Goal: Task Accomplishment & Management: Use online tool/utility

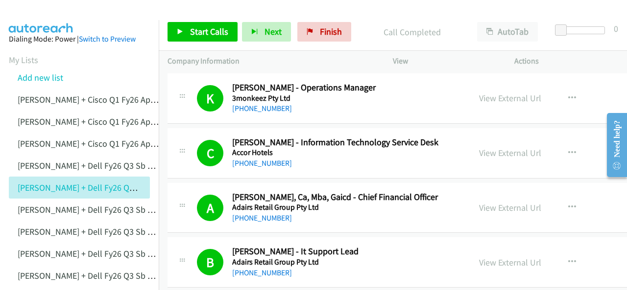
scroll to position [20962, 0]
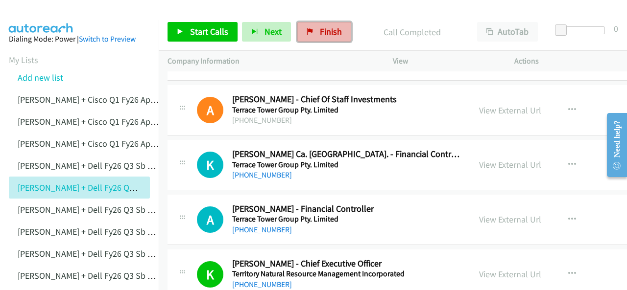
click at [328, 34] on span "Finish" at bounding box center [331, 31] width 22 height 11
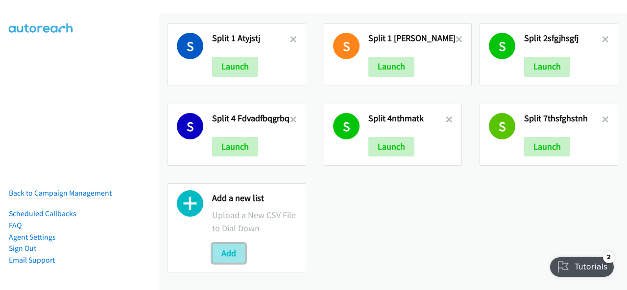
click at [233, 244] on button "Add" at bounding box center [228, 254] width 33 height 20
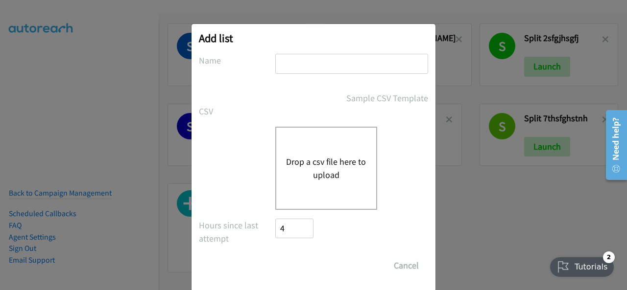
drag, startPoint x: 287, startPoint y: 56, endPoint x: 286, endPoint y: 70, distance: 14.3
click at [286, 70] on input "text" at bounding box center [351, 64] width 153 height 20
paste input "Justin Lennert + Dell FY26Q3 SB CSG - AUkldfuuiylri"
type input "Justin Lennert + Dell FY26Q3 SB CSG - AUkldfuuiylri"
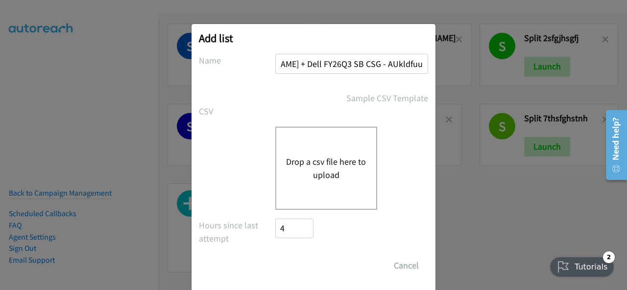
scroll to position [0, 0]
click at [309, 162] on button "Drop a csv file here to upload" at bounding box center [326, 168] width 80 height 26
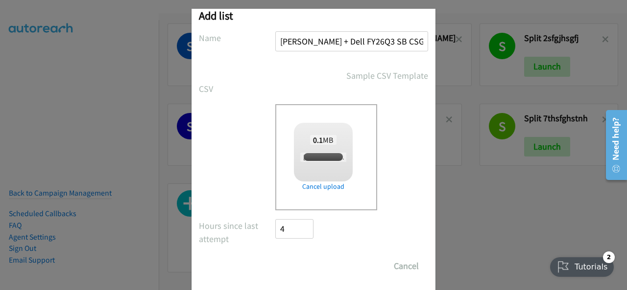
checkbox input "true"
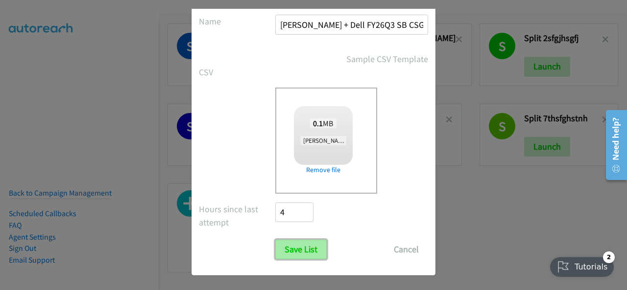
click at [298, 249] on input "Save List" at bounding box center [300, 250] width 51 height 20
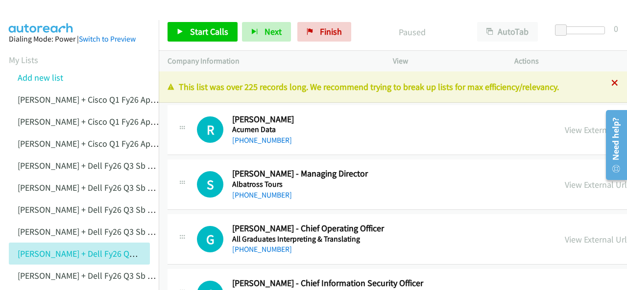
click at [611, 85] on icon at bounding box center [614, 83] width 7 height 7
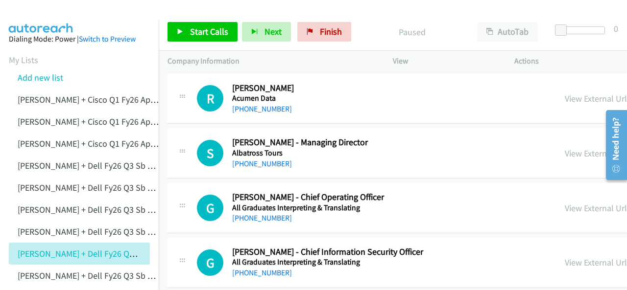
click at [47, 17] on img at bounding box center [40, 17] width 73 height 34
click at [60, 16] on img at bounding box center [40, 17] width 73 height 34
click at [52, 11] on img at bounding box center [40, 17] width 73 height 34
click at [257, 107] on link "[PHONE_NUMBER]" at bounding box center [262, 108] width 60 height 9
click at [51, 13] on img at bounding box center [40, 17] width 73 height 34
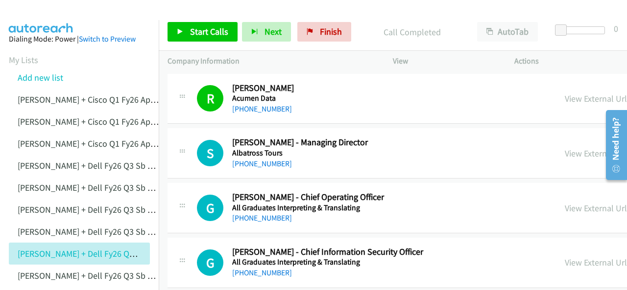
drag, startPoint x: 245, startPoint y: 163, endPoint x: 295, endPoint y: 155, distance: 50.2
click at [252, 163] on link "[PHONE_NUMBER]" at bounding box center [262, 163] width 60 height 9
click at [49, 13] on img at bounding box center [40, 17] width 73 height 34
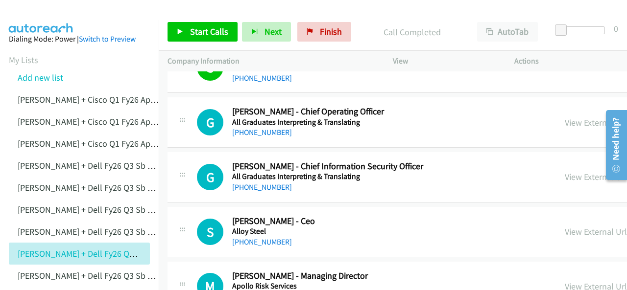
scroll to position [98, 0]
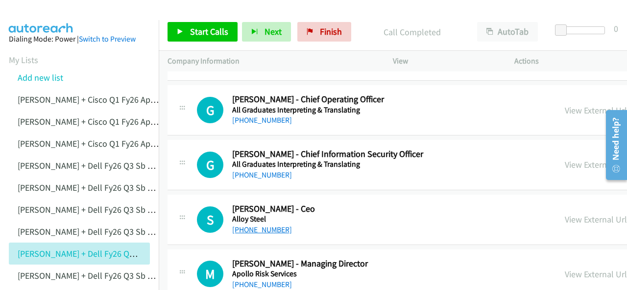
click at [250, 228] on link "[PHONE_NUMBER]" at bounding box center [262, 229] width 60 height 9
click at [43, 19] on img at bounding box center [40, 17] width 73 height 34
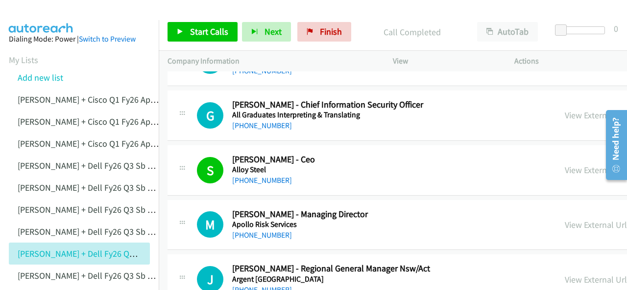
scroll to position [196, 0]
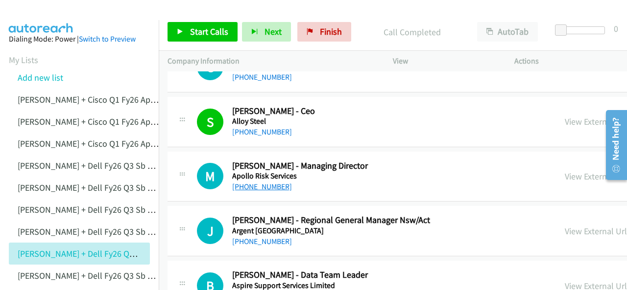
click at [259, 186] on link "[PHONE_NUMBER]" at bounding box center [262, 186] width 60 height 9
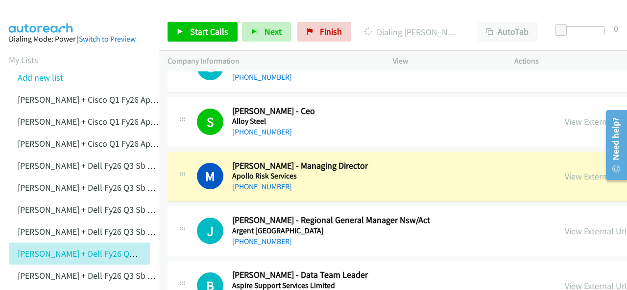
click at [58, 19] on img at bounding box center [40, 17] width 73 height 34
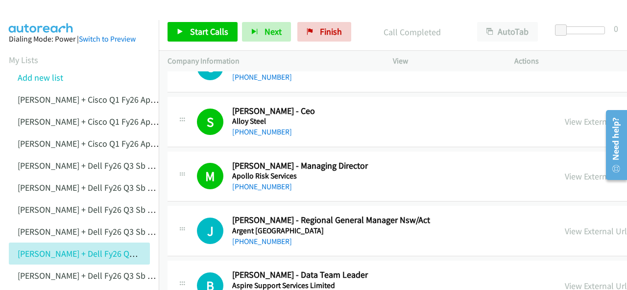
click at [52, 15] on img at bounding box center [40, 17] width 73 height 34
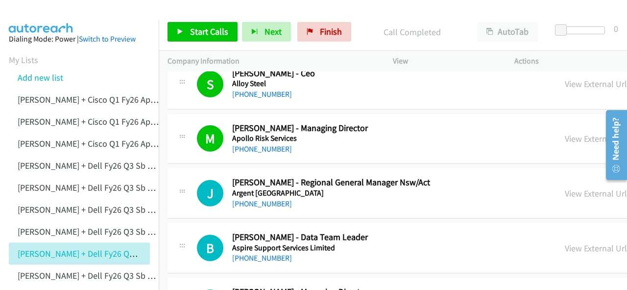
scroll to position [245, 0]
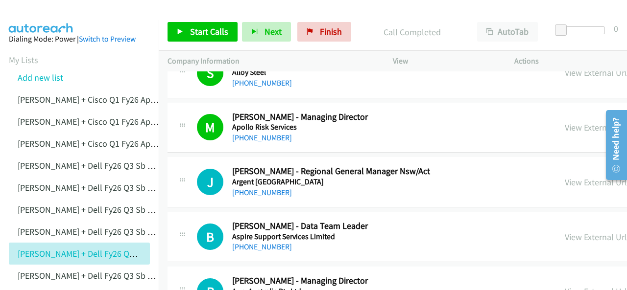
click at [247, 191] on link "[PHONE_NUMBER]" at bounding box center [262, 192] width 60 height 9
click at [46, 12] on img at bounding box center [40, 17] width 73 height 34
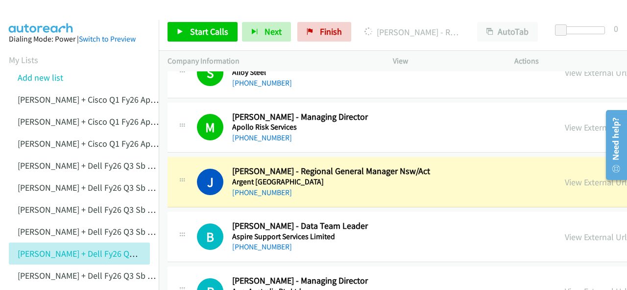
click at [56, 11] on img at bounding box center [40, 17] width 73 height 34
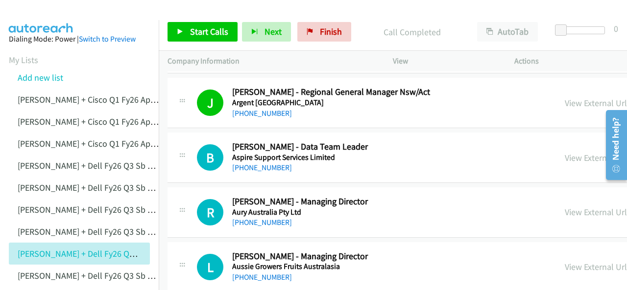
scroll to position [343, 0]
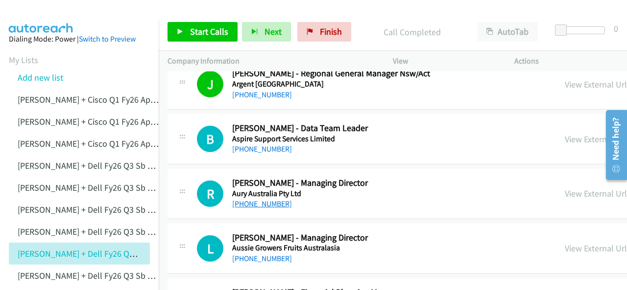
click at [248, 205] on link "[PHONE_NUMBER]" at bounding box center [262, 203] width 60 height 9
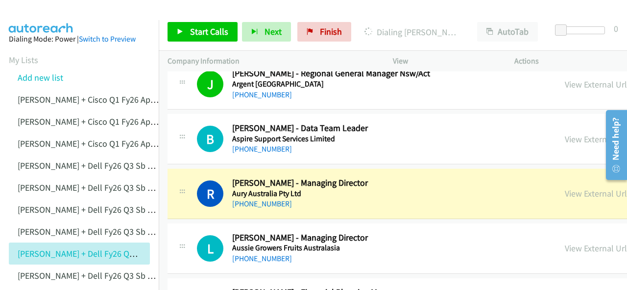
click at [53, 11] on img at bounding box center [40, 17] width 73 height 34
click at [30, 9] on img at bounding box center [40, 17] width 73 height 34
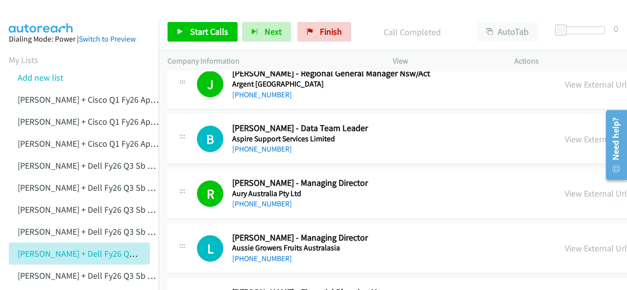
scroll to position [392, 0]
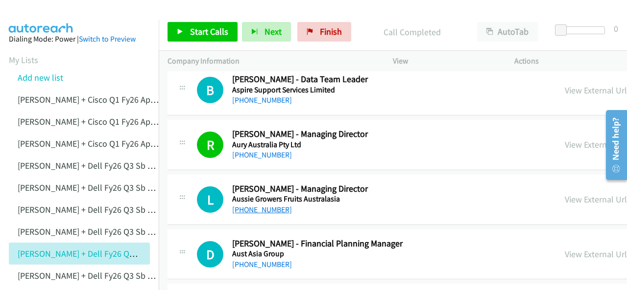
click at [256, 206] on link "[PHONE_NUMBER]" at bounding box center [262, 209] width 60 height 9
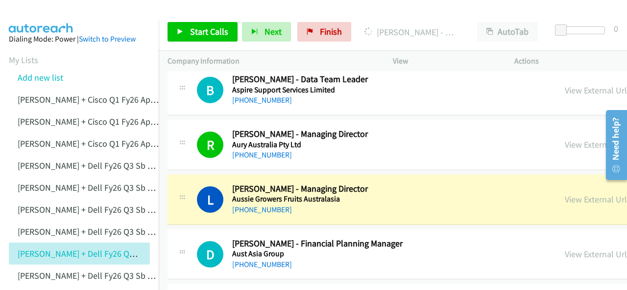
click at [57, 16] on img at bounding box center [40, 17] width 73 height 34
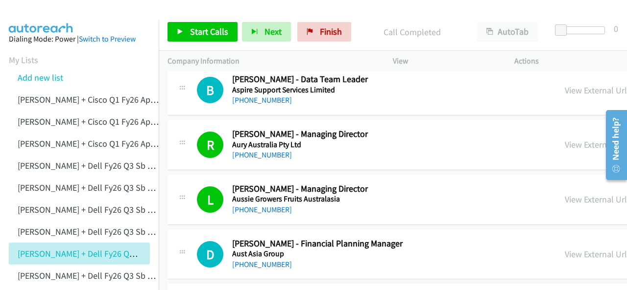
drag, startPoint x: 44, startPoint y: 14, endPoint x: 44, endPoint y: 8, distance: 5.9
click at [44, 14] on img at bounding box center [40, 17] width 73 height 34
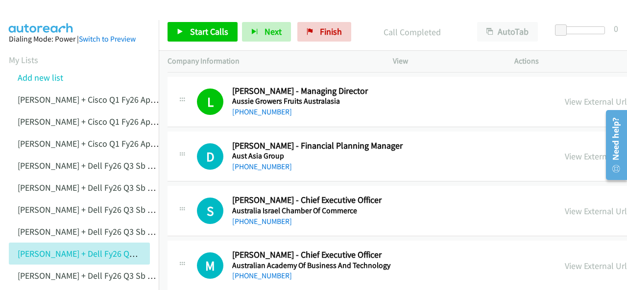
scroll to position [539, 0]
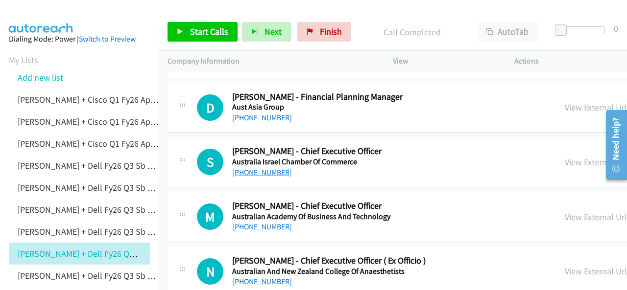
click at [255, 170] on link "[PHONE_NUMBER]" at bounding box center [262, 172] width 60 height 9
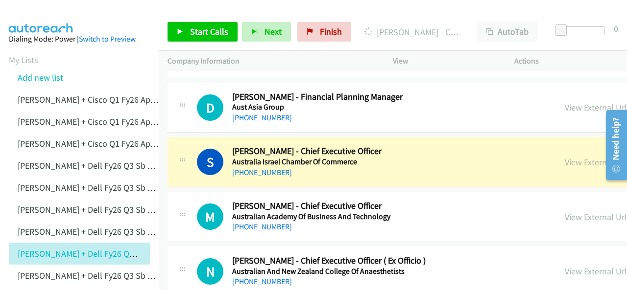
click at [52, 18] on img at bounding box center [40, 17] width 73 height 34
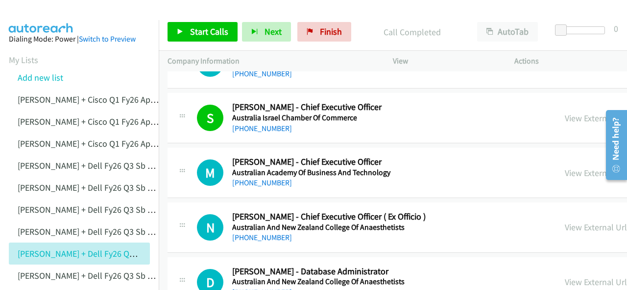
scroll to position [588, 0]
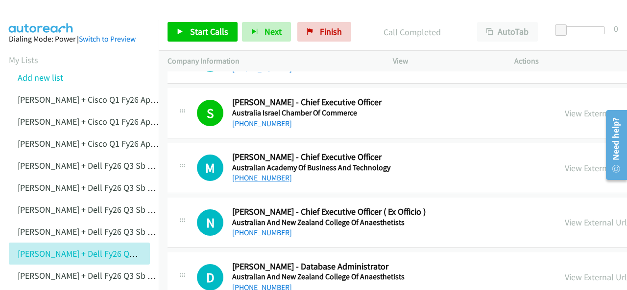
click at [263, 178] on link "[PHONE_NUMBER]" at bounding box center [262, 177] width 60 height 9
click at [43, 15] on img at bounding box center [40, 17] width 73 height 34
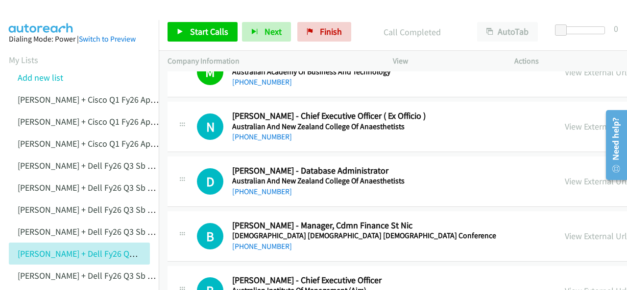
scroll to position [686, 0]
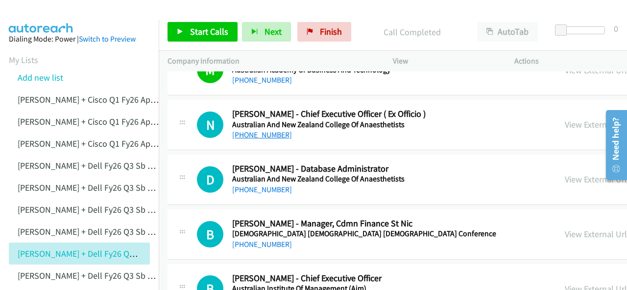
click at [246, 134] on link "[PHONE_NUMBER]" at bounding box center [262, 134] width 60 height 9
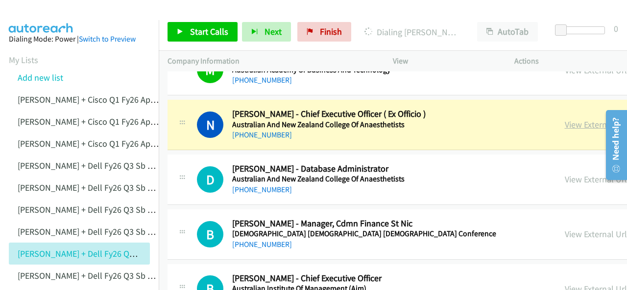
click at [565, 122] on link "View External Url" at bounding box center [596, 124] width 62 height 11
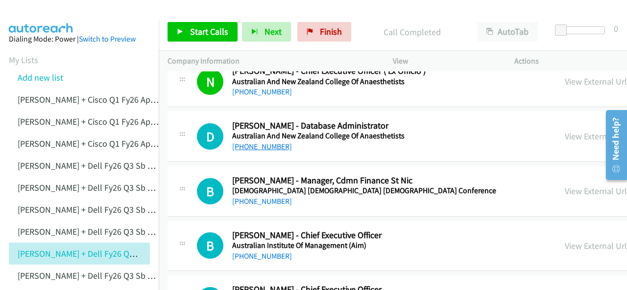
scroll to position [735, 0]
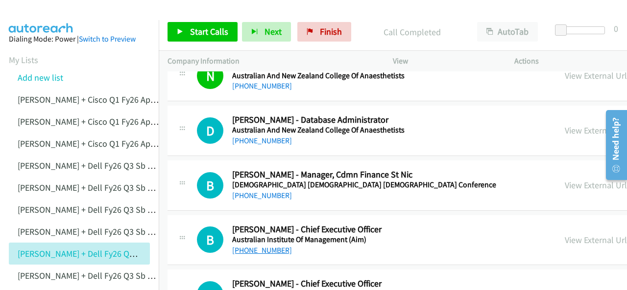
click at [258, 248] on link "[PHONE_NUMBER]" at bounding box center [262, 250] width 60 height 9
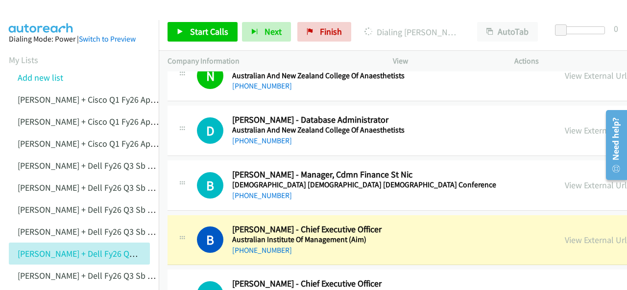
click at [51, 14] on img at bounding box center [40, 17] width 73 height 34
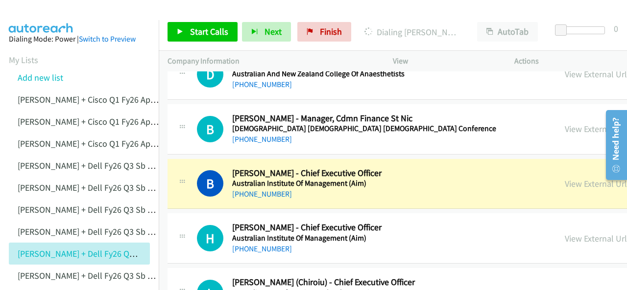
scroll to position [833, 0]
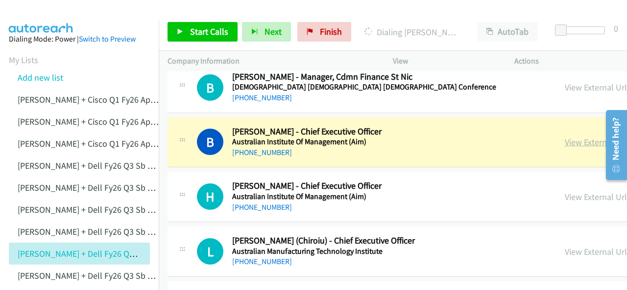
click at [565, 137] on link "View External Url" at bounding box center [596, 142] width 62 height 11
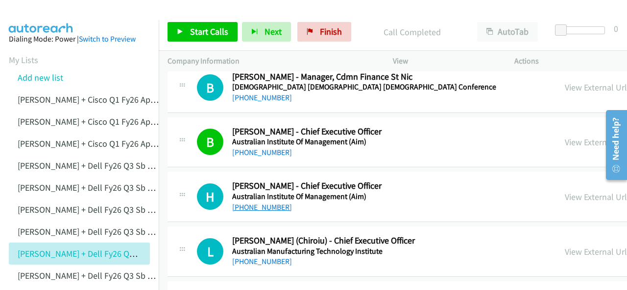
click at [254, 204] on link "[PHONE_NUMBER]" at bounding box center [262, 207] width 60 height 9
click at [34, 8] on img at bounding box center [40, 17] width 73 height 34
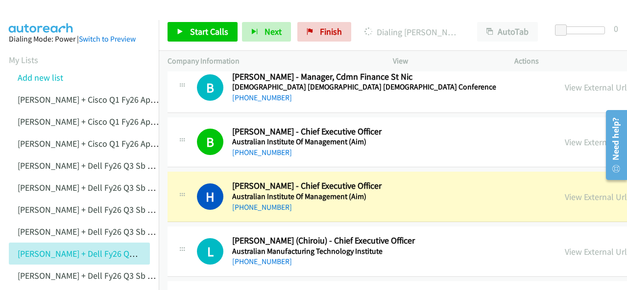
drag, startPoint x: 53, startPoint y: 13, endPoint x: 226, endPoint y: 140, distance: 214.7
click at [53, 13] on img at bounding box center [40, 17] width 73 height 34
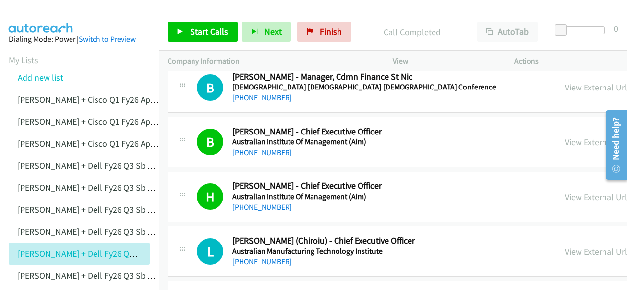
click at [261, 259] on link "[PHONE_NUMBER]" at bounding box center [262, 261] width 60 height 9
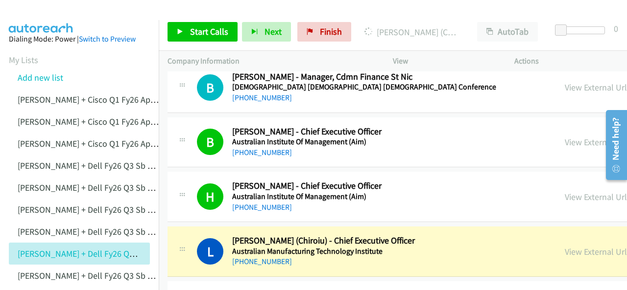
click at [36, 9] on img at bounding box center [40, 17] width 73 height 34
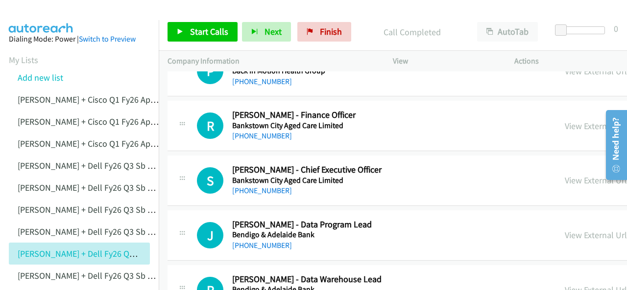
scroll to position [1518, 0]
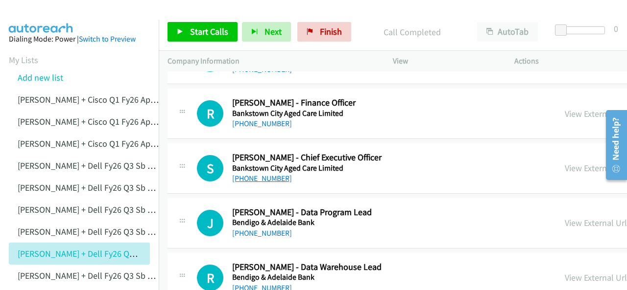
click at [255, 174] on link "[PHONE_NUMBER]" at bounding box center [262, 178] width 60 height 9
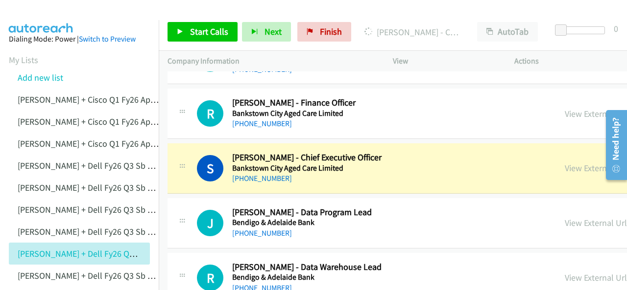
click at [44, 17] on img at bounding box center [40, 17] width 73 height 34
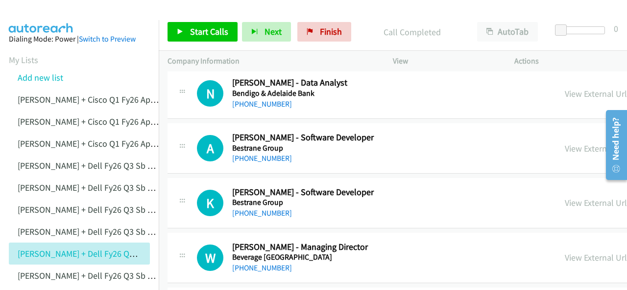
scroll to position [1861, 0]
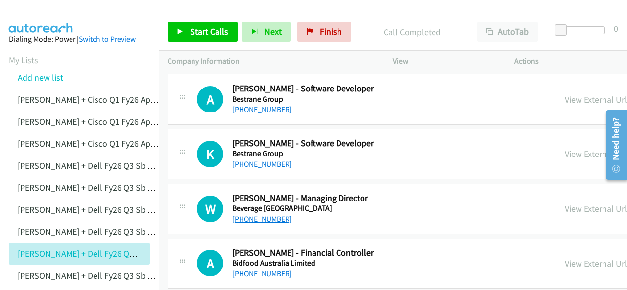
click at [260, 215] on link "[PHONE_NUMBER]" at bounding box center [262, 219] width 60 height 9
click at [38, 10] on img at bounding box center [40, 17] width 73 height 34
click at [266, 215] on link "[PHONE_NUMBER]" at bounding box center [262, 219] width 60 height 9
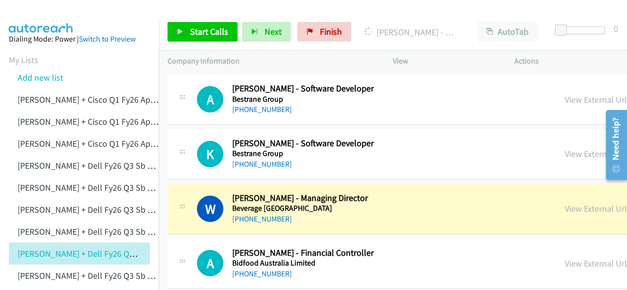
click at [65, 12] on img at bounding box center [40, 17] width 73 height 34
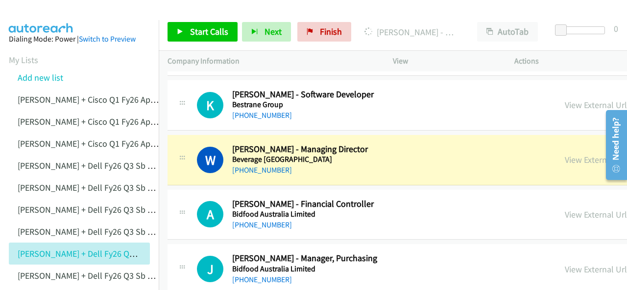
scroll to position [1959, 0]
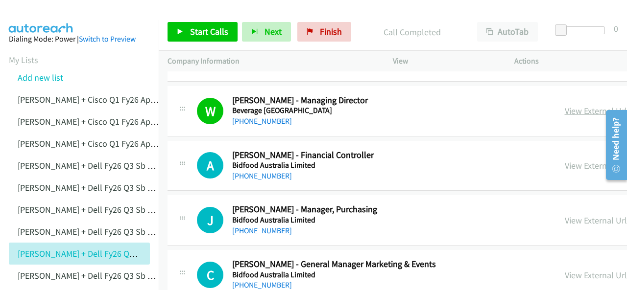
click at [565, 105] on link "View External Url" at bounding box center [596, 110] width 62 height 11
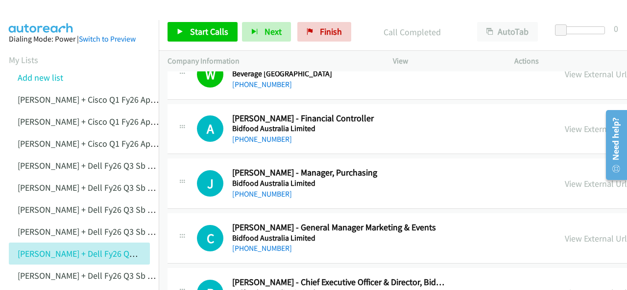
scroll to position [2008, 0]
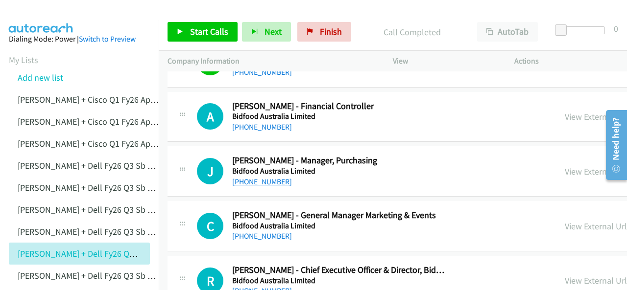
click at [255, 177] on link "[PHONE_NUMBER]" at bounding box center [262, 181] width 60 height 9
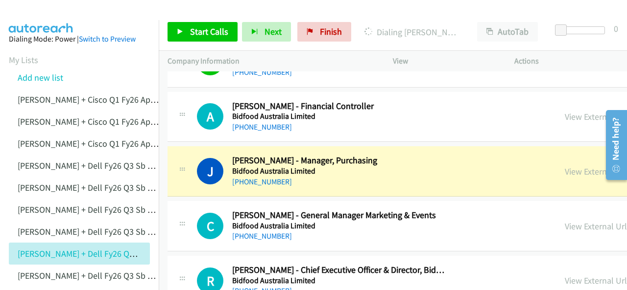
click at [41, 11] on img at bounding box center [40, 17] width 73 height 34
click at [49, 9] on img at bounding box center [40, 17] width 73 height 34
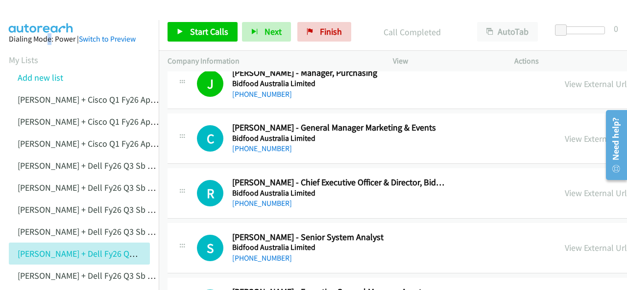
scroll to position [2106, 0]
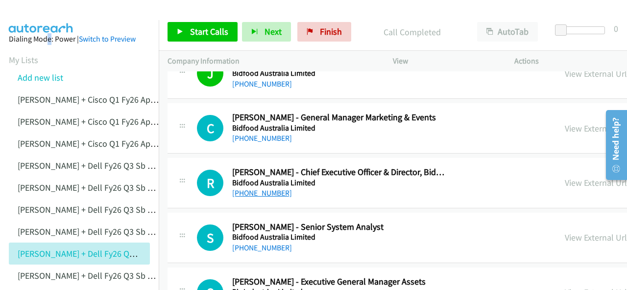
click at [266, 189] on link "[PHONE_NUMBER]" at bounding box center [262, 193] width 60 height 9
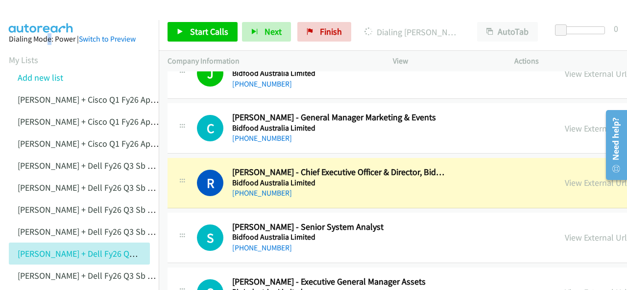
drag, startPoint x: 57, startPoint y: 12, endPoint x: 505, endPoint y: 146, distance: 468.4
click at [57, 12] on img at bounding box center [40, 17] width 73 height 34
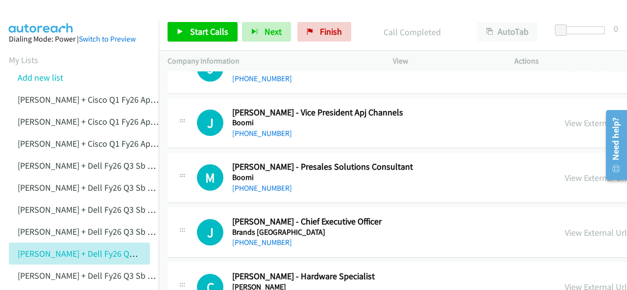
scroll to position [2890, 0]
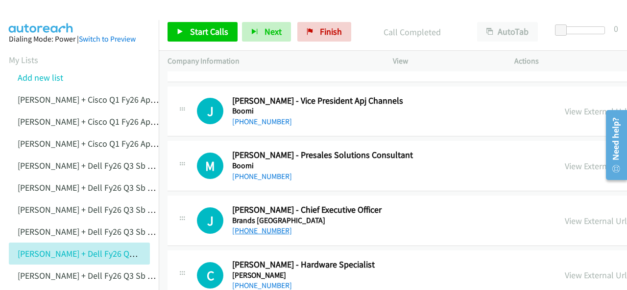
click at [256, 226] on link "[PHONE_NUMBER]" at bounding box center [262, 230] width 60 height 9
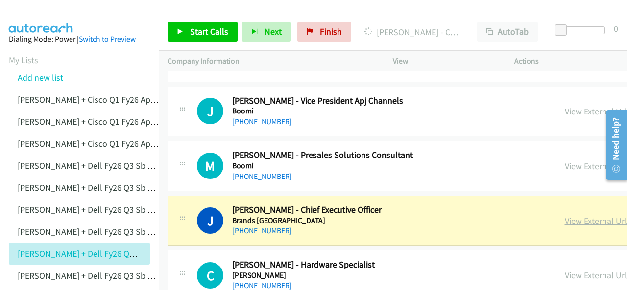
click at [565, 215] on link "View External Url" at bounding box center [596, 220] width 62 height 11
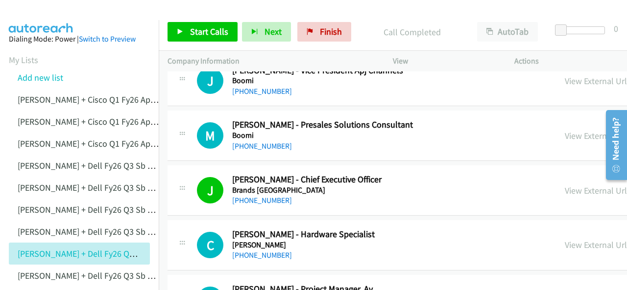
scroll to position [2939, 0]
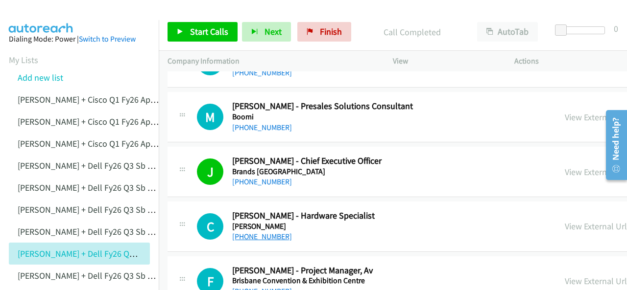
click at [254, 232] on link "[PHONE_NUMBER]" at bounding box center [262, 236] width 60 height 9
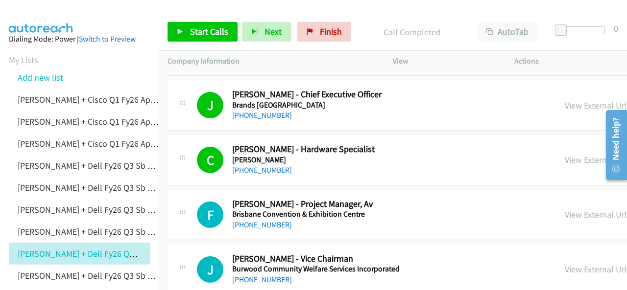
scroll to position [2988, 0]
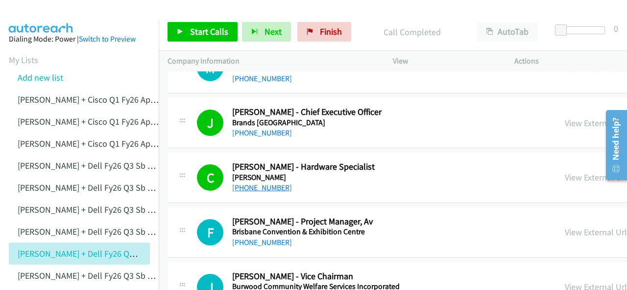
click at [252, 183] on link "[PHONE_NUMBER]" at bounding box center [262, 187] width 60 height 9
click at [56, 11] on img at bounding box center [40, 17] width 73 height 34
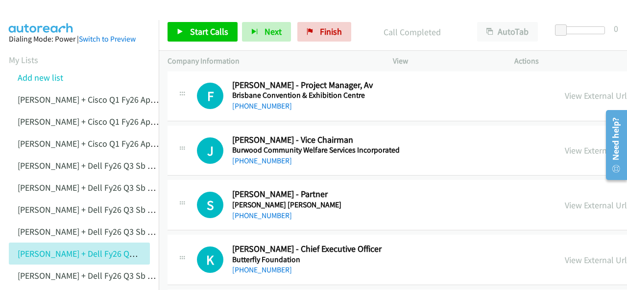
scroll to position [3183, 0]
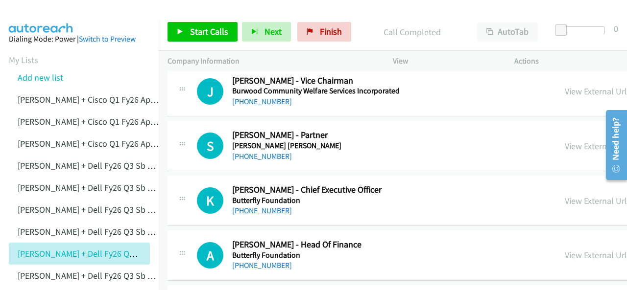
click at [255, 206] on link "[PHONE_NUMBER]" at bounding box center [262, 210] width 60 height 9
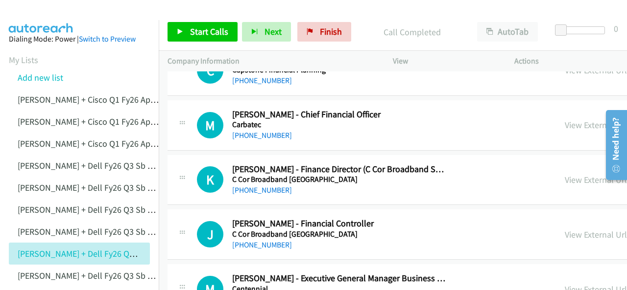
scroll to position [3428, 0]
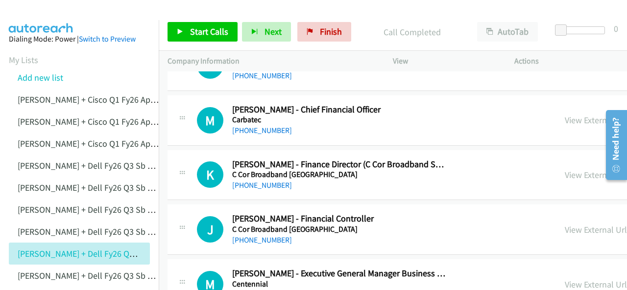
click at [63, 11] on img at bounding box center [40, 17] width 73 height 34
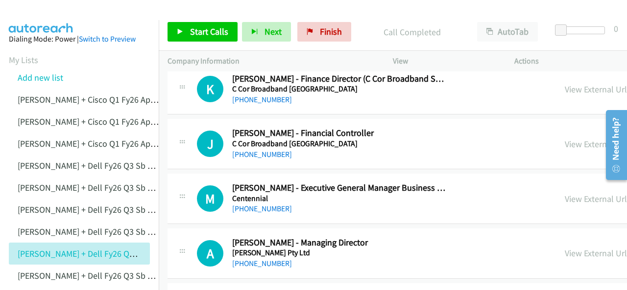
scroll to position [3526, 0]
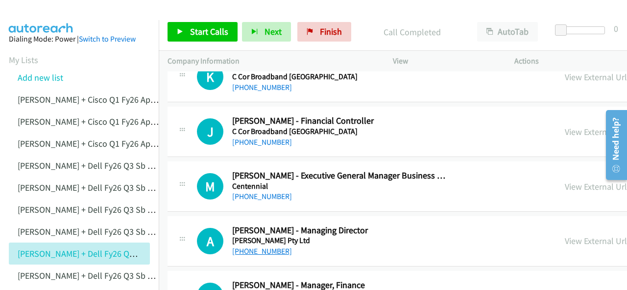
click at [261, 247] on link "[PHONE_NUMBER]" at bounding box center [262, 251] width 60 height 9
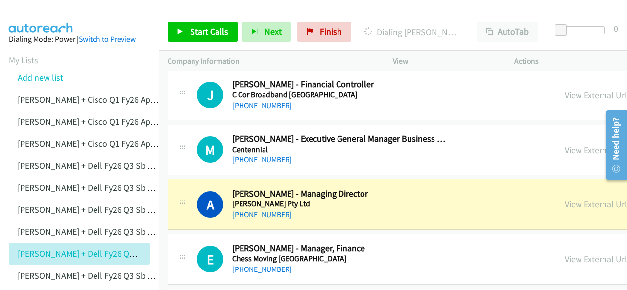
scroll to position [3575, 0]
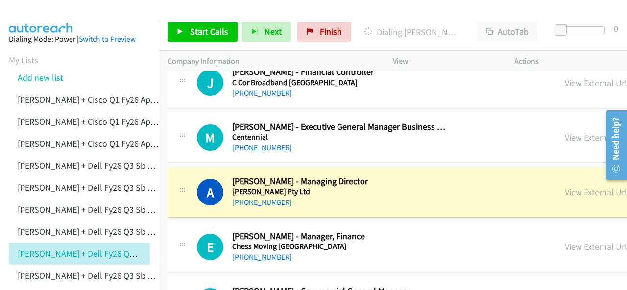
click at [51, 15] on img at bounding box center [40, 17] width 73 height 34
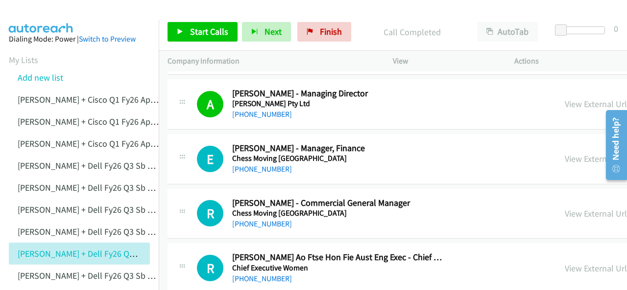
scroll to position [3673, 0]
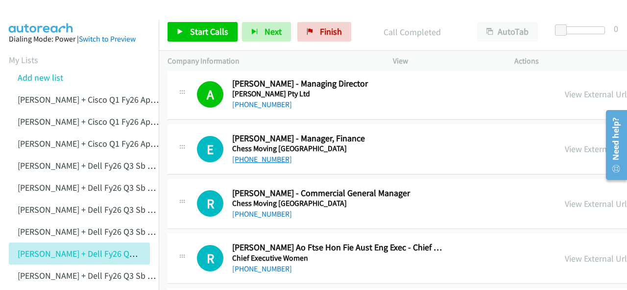
click at [262, 155] on link "[PHONE_NUMBER]" at bounding box center [262, 159] width 60 height 9
click at [43, 14] on img at bounding box center [40, 17] width 73 height 34
click at [260, 210] on link "[PHONE_NUMBER]" at bounding box center [262, 214] width 60 height 9
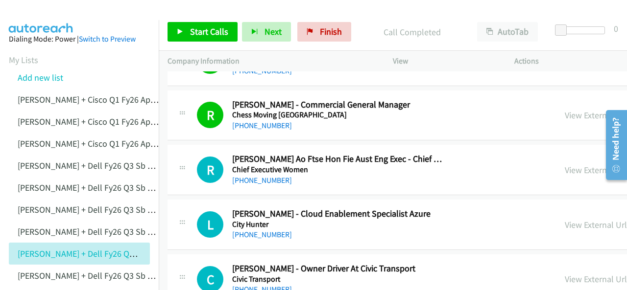
scroll to position [3771, 0]
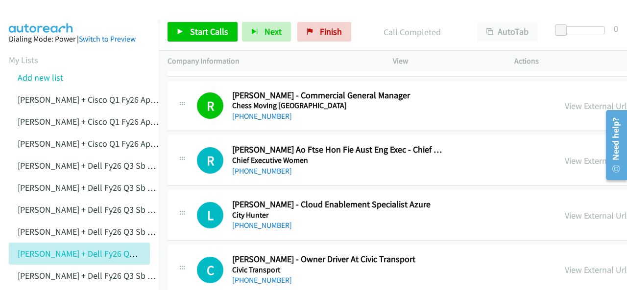
click at [50, 15] on img at bounding box center [40, 17] width 73 height 34
click at [565, 155] on link "View External Url" at bounding box center [596, 160] width 62 height 11
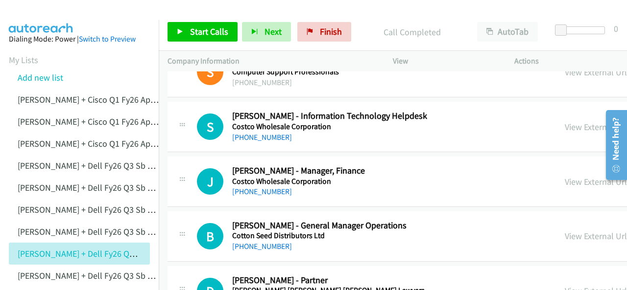
scroll to position [4408, 0]
click at [268, 241] on link "[PHONE_NUMBER]" at bounding box center [262, 245] width 60 height 9
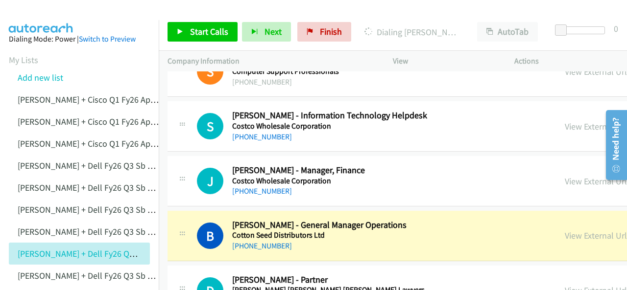
click at [62, 18] on img at bounding box center [40, 17] width 73 height 34
click at [565, 230] on link "View External Url" at bounding box center [596, 235] width 62 height 11
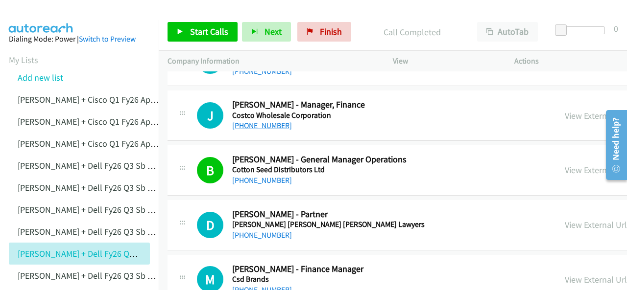
scroll to position [4457, 0]
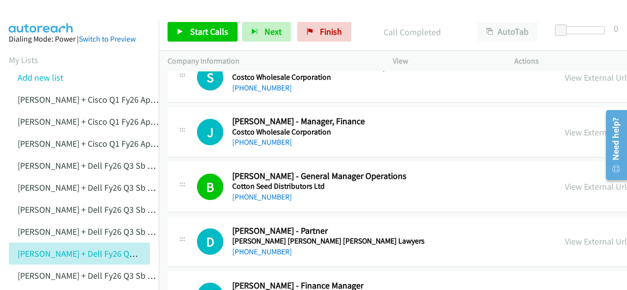
click at [48, 8] on img at bounding box center [40, 17] width 73 height 34
click at [43, 18] on img at bounding box center [40, 17] width 73 height 34
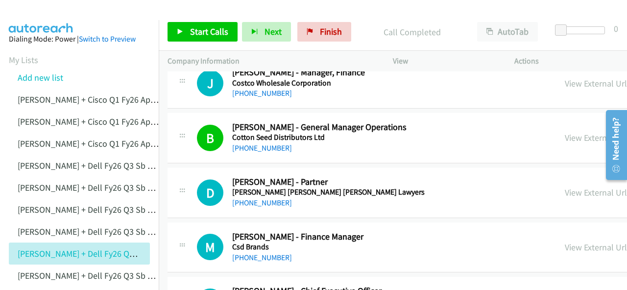
click at [43, 14] on img at bounding box center [40, 17] width 73 height 34
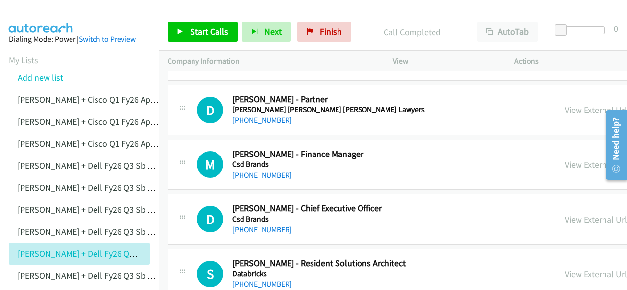
scroll to position [4653, 0]
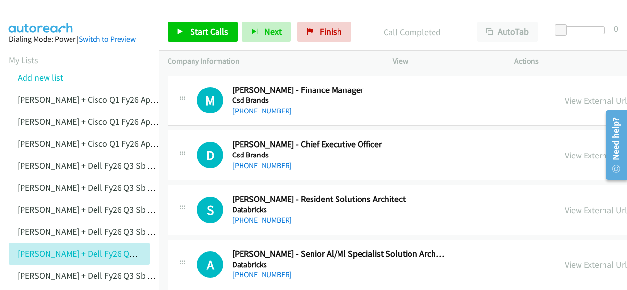
click at [245, 161] on link "[PHONE_NUMBER]" at bounding box center [262, 165] width 60 height 9
click at [48, 9] on img at bounding box center [40, 17] width 73 height 34
click at [71, 10] on img at bounding box center [40, 17] width 73 height 34
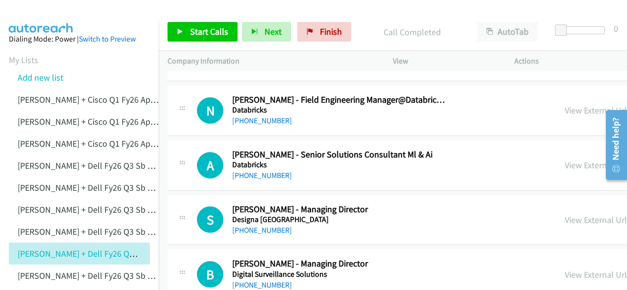
scroll to position [5143, 0]
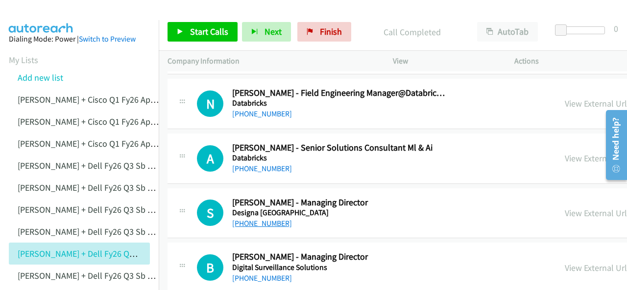
click at [261, 219] on link "[PHONE_NUMBER]" at bounding box center [262, 223] width 60 height 9
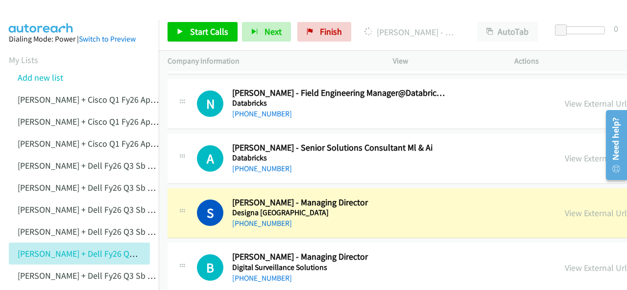
click at [31, 13] on img at bounding box center [40, 17] width 73 height 34
click at [565, 208] on link "View External Url" at bounding box center [596, 213] width 62 height 11
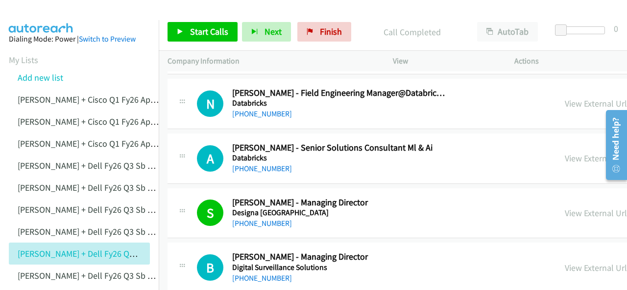
scroll to position [5241, 0]
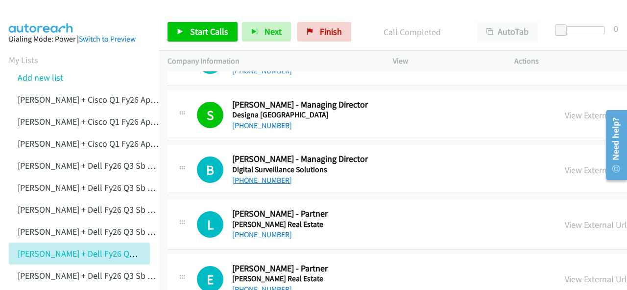
click at [256, 176] on link "[PHONE_NUMBER]" at bounding box center [262, 180] width 60 height 9
click at [49, 16] on img at bounding box center [40, 17] width 73 height 34
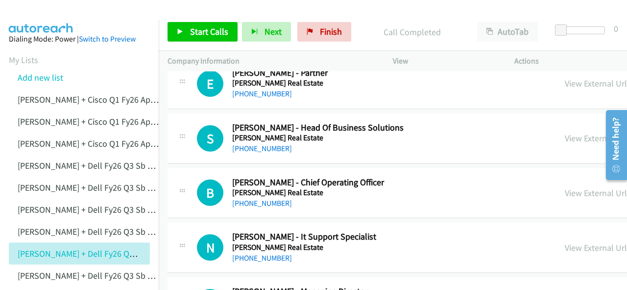
scroll to position [5485, 0]
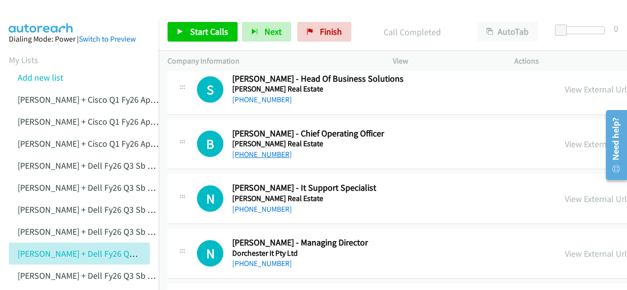
click at [260, 150] on link "[PHONE_NUMBER]" at bounding box center [262, 154] width 60 height 9
click at [40, 12] on img at bounding box center [40, 17] width 73 height 34
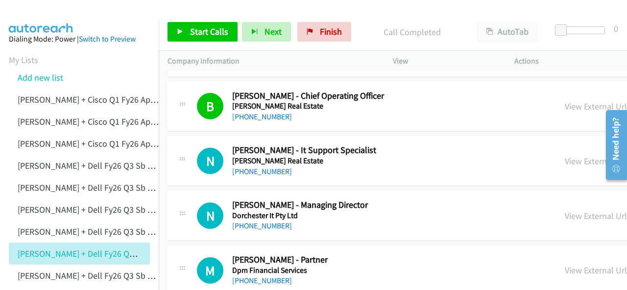
scroll to position [5534, 0]
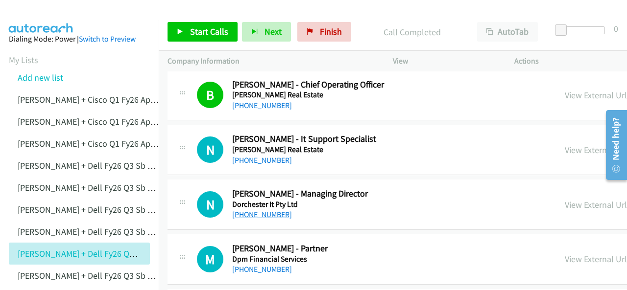
click at [256, 210] on link "[PHONE_NUMBER]" at bounding box center [262, 214] width 60 height 9
click at [56, 15] on img at bounding box center [40, 17] width 73 height 34
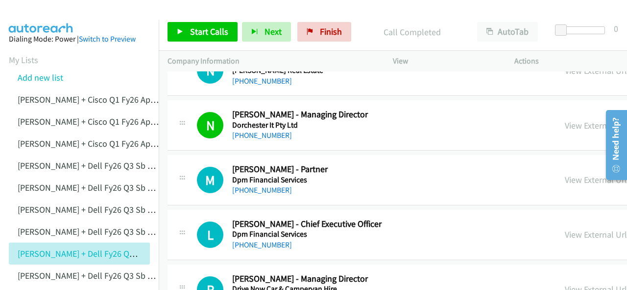
scroll to position [5632, 0]
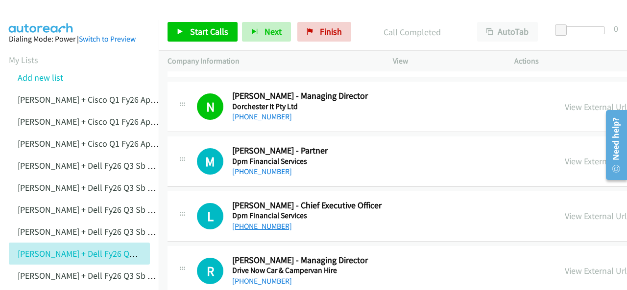
click at [253, 222] on link "[PHONE_NUMBER]" at bounding box center [262, 226] width 60 height 9
click at [63, 19] on img at bounding box center [40, 17] width 73 height 34
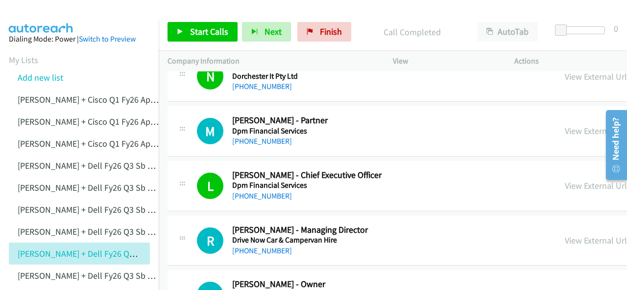
scroll to position [5681, 0]
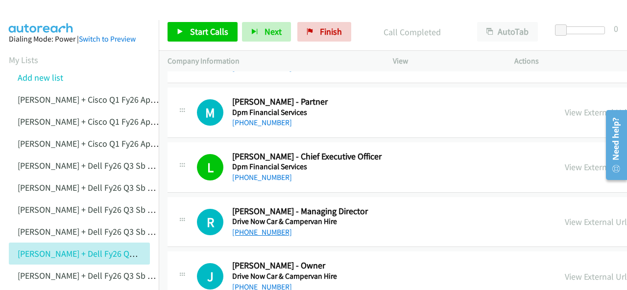
click at [248, 228] on link "[PHONE_NUMBER]" at bounding box center [262, 232] width 60 height 9
click at [35, 10] on img at bounding box center [40, 17] width 73 height 34
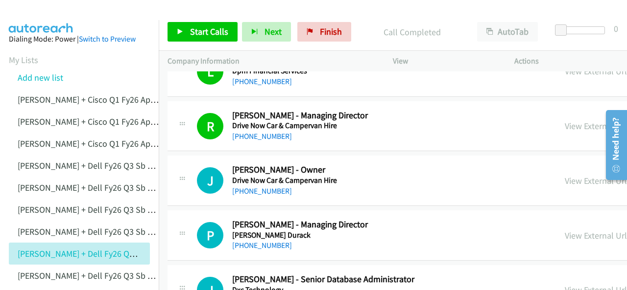
scroll to position [5779, 0]
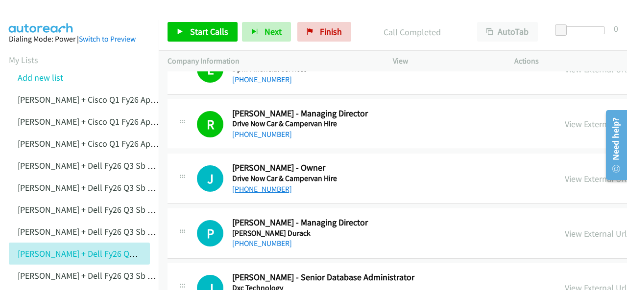
click at [256, 185] on link "[PHONE_NUMBER]" at bounding box center [262, 189] width 60 height 9
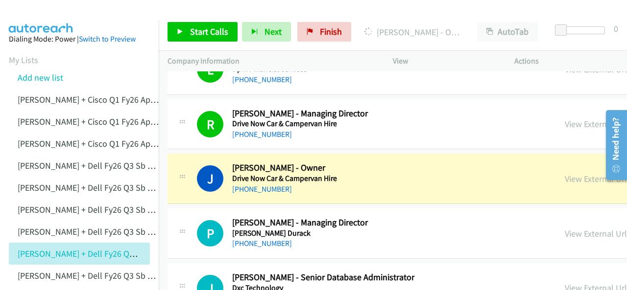
click at [48, 17] on img at bounding box center [40, 17] width 73 height 34
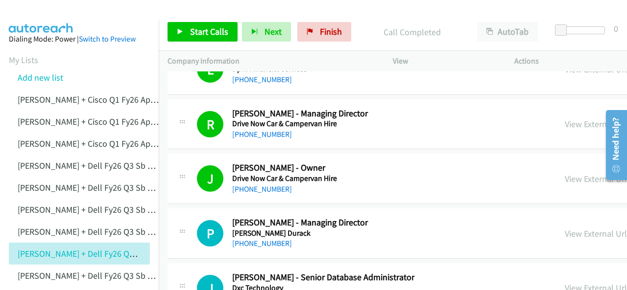
click at [44, 14] on img at bounding box center [40, 17] width 73 height 34
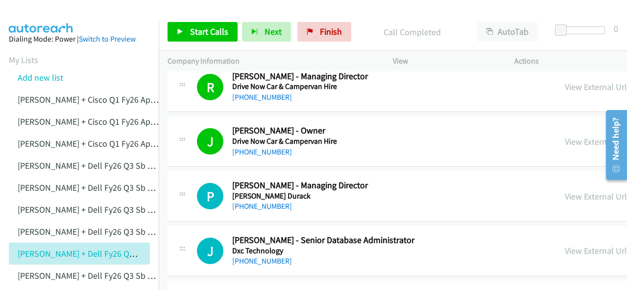
scroll to position [5828, 0]
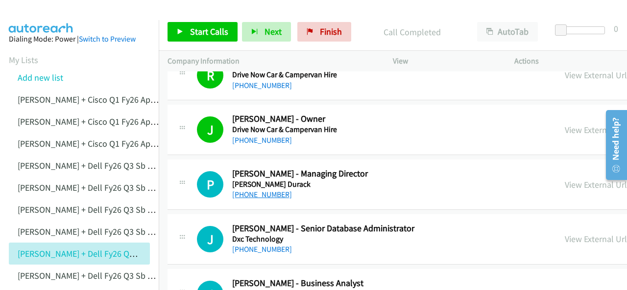
click at [257, 190] on link "[PHONE_NUMBER]" at bounding box center [262, 194] width 60 height 9
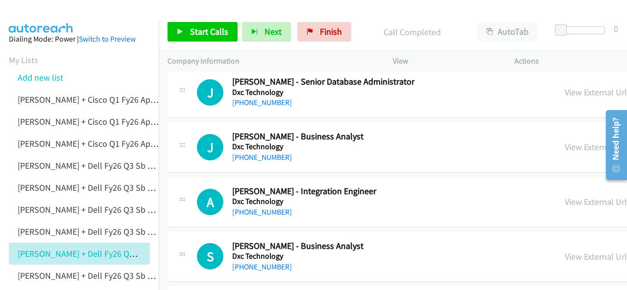
scroll to position [5926, 0]
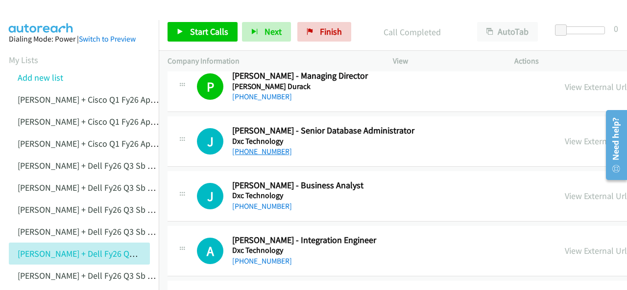
click at [244, 147] on link "[PHONE_NUMBER]" at bounding box center [262, 151] width 60 height 9
click at [37, 13] on img at bounding box center [40, 17] width 73 height 34
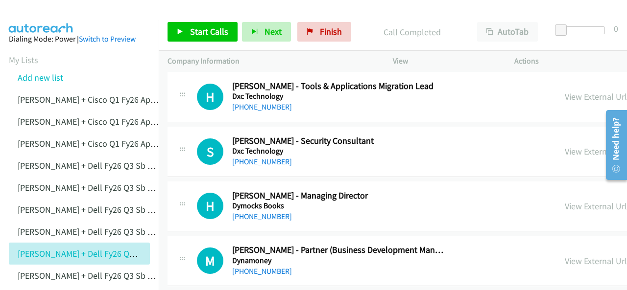
scroll to position [6318, 0]
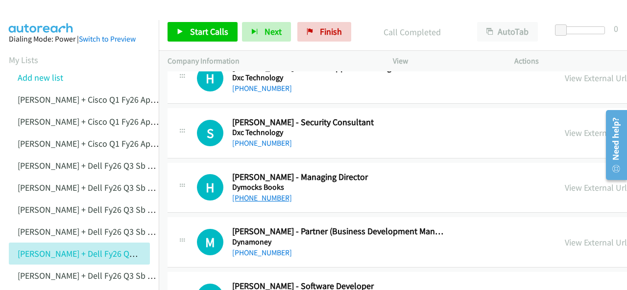
click at [263, 193] on link "[PHONE_NUMBER]" at bounding box center [262, 197] width 60 height 9
click at [49, 16] on img at bounding box center [40, 17] width 73 height 34
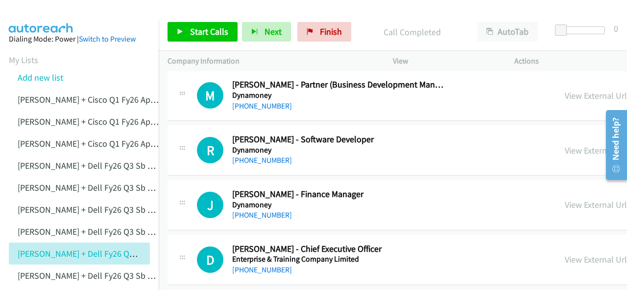
scroll to position [6514, 0]
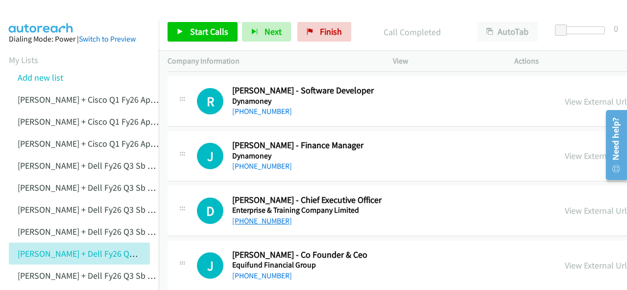
click at [261, 216] on link "[PHONE_NUMBER]" at bounding box center [262, 220] width 60 height 9
drag, startPoint x: 44, startPoint y: 15, endPoint x: 72, endPoint y: 12, distance: 28.5
click at [44, 15] on img at bounding box center [40, 17] width 73 height 34
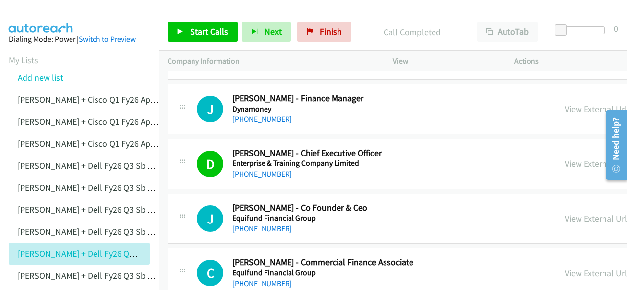
scroll to position [6563, 0]
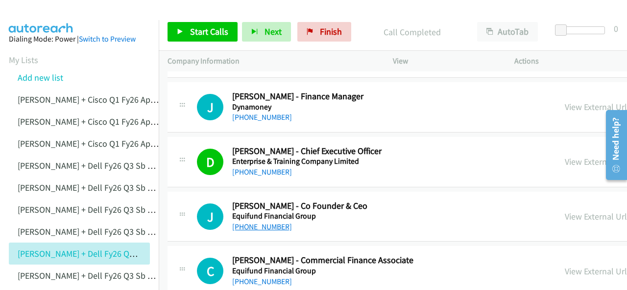
click at [261, 222] on link "[PHONE_NUMBER]" at bounding box center [262, 226] width 60 height 9
click at [43, 10] on img at bounding box center [40, 17] width 73 height 34
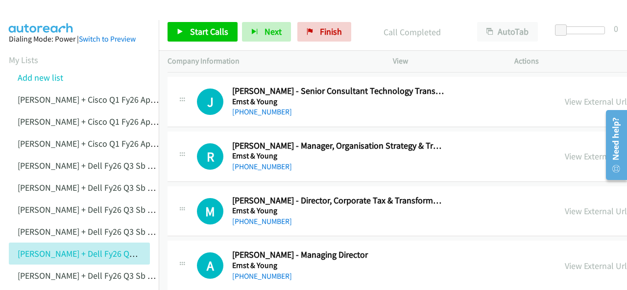
scroll to position [7493, 0]
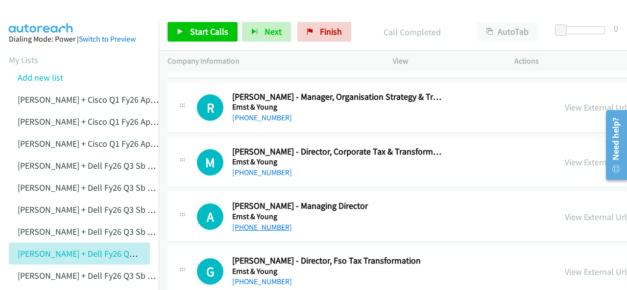
click at [243, 223] on link "[PHONE_NUMBER]" at bounding box center [262, 227] width 60 height 9
click at [36, 15] on img at bounding box center [40, 17] width 73 height 34
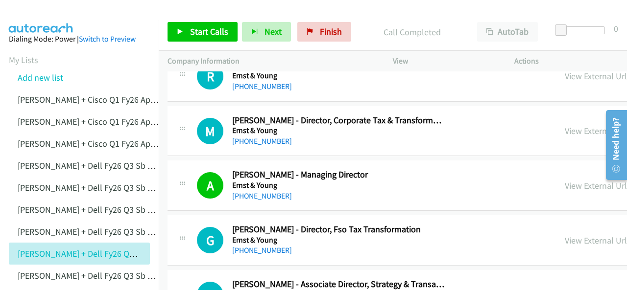
scroll to position [7542, 0]
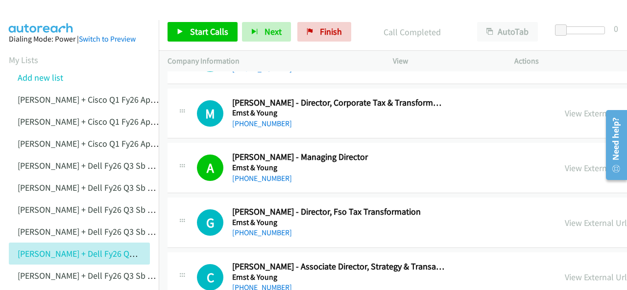
click at [32, 10] on img at bounding box center [40, 17] width 73 height 34
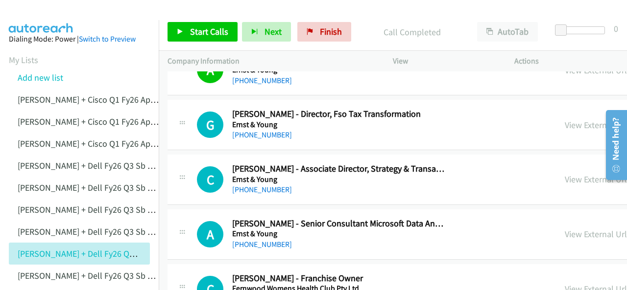
scroll to position [7689, 0]
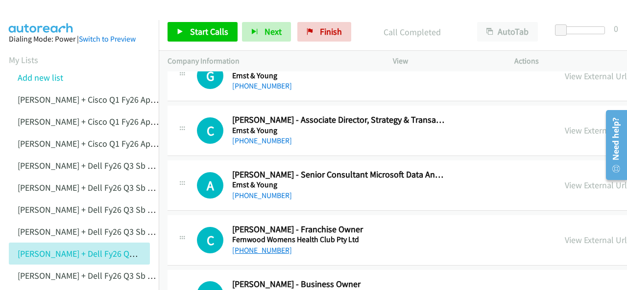
click at [256, 246] on link "[PHONE_NUMBER]" at bounding box center [262, 250] width 60 height 9
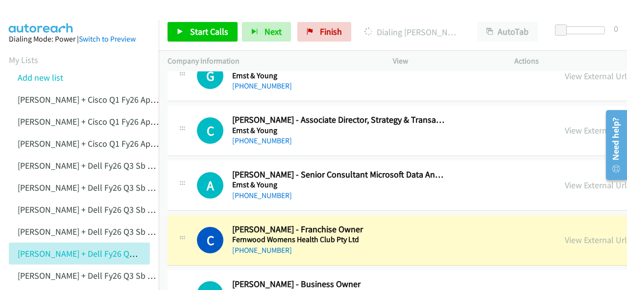
click at [48, 8] on img at bounding box center [40, 17] width 73 height 34
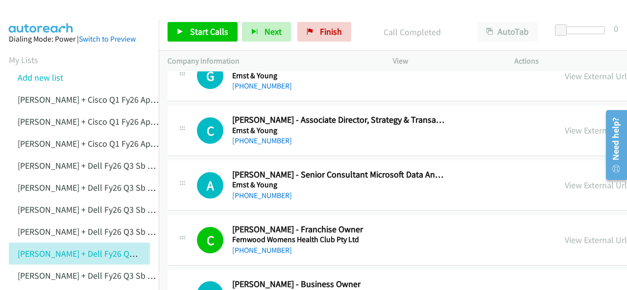
click at [40, 10] on img at bounding box center [40, 17] width 73 height 34
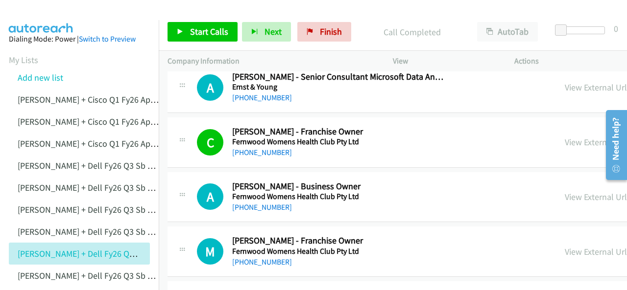
scroll to position [7836, 0]
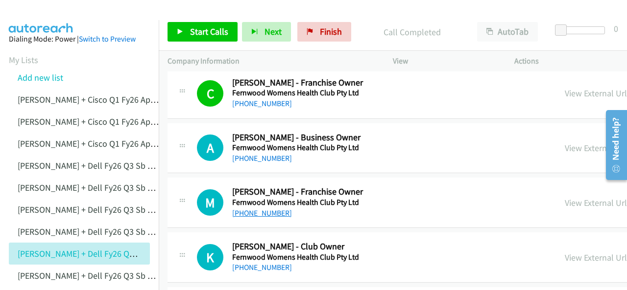
click at [263, 209] on link "[PHONE_NUMBER]" at bounding box center [262, 213] width 60 height 9
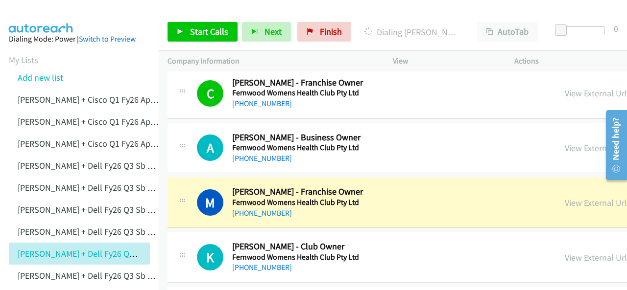
click at [46, 10] on img at bounding box center [40, 17] width 73 height 34
click at [52, 17] on img at bounding box center [40, 17] width 73 height 34
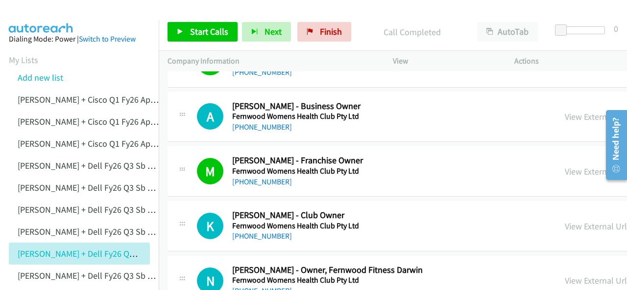
scroll to position [7885, 0]
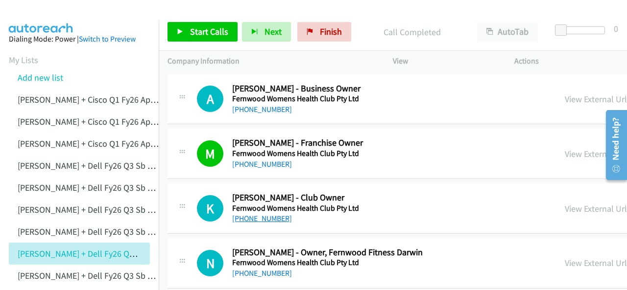
click at [261, 214] on link "[PHONE_NUMBER]" at bounding box center [262, 218] width 60 height 9
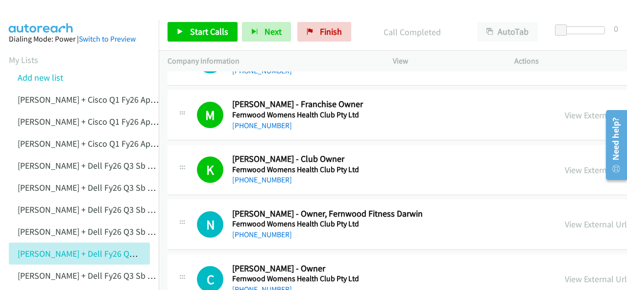
scroll to position [7934, 0]
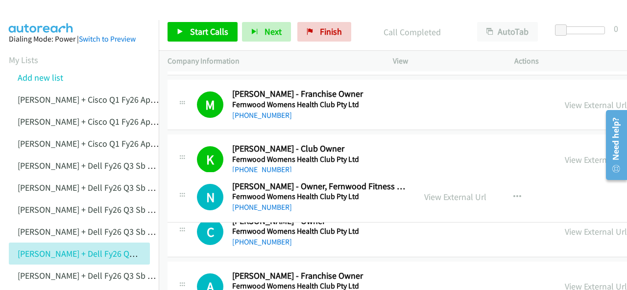
drag, startPoint x: 300, startPoint y: 179, endPoint x: 420, endPoint y: 186, distance: 120.2
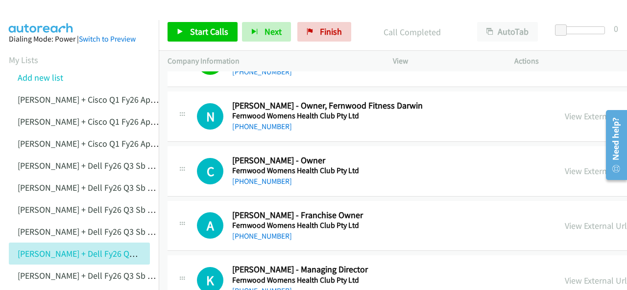
scroll to position [7983, 0]
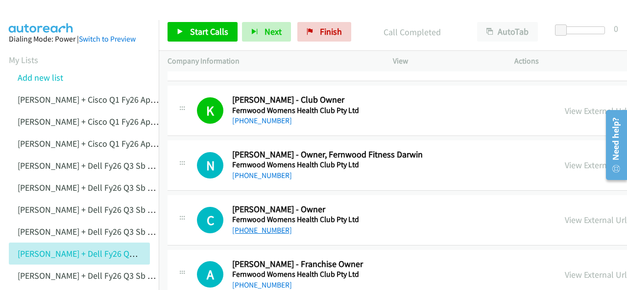
click at [254, 226] on link "[PHONE_NUMBER]" at bounding box center [262, 230] width 60 height 9
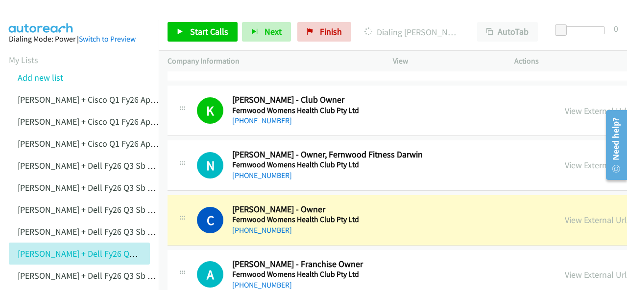
drag, startPoint x: 37, startPoint y: 14, endPoint x: 106, endPoint y: 16, distance: 68.6
click at [37, 14] on img at bounding box center [40, 17] width 73 height 34
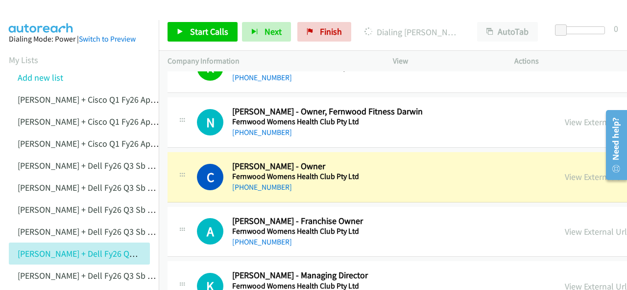
scroll to position [8032, 0]
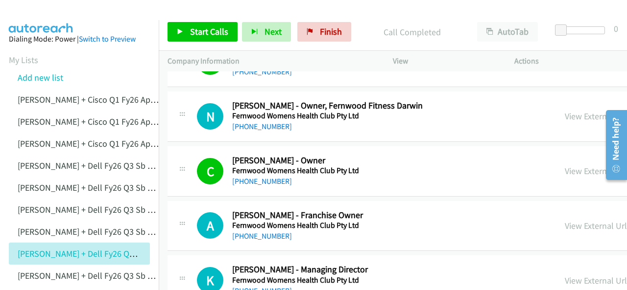
click at [57, 15] on img at bounding box center [40, 17] width 73 height 34
click at [54, 13] on img at bounding box center [40, 17] width 73 height 34
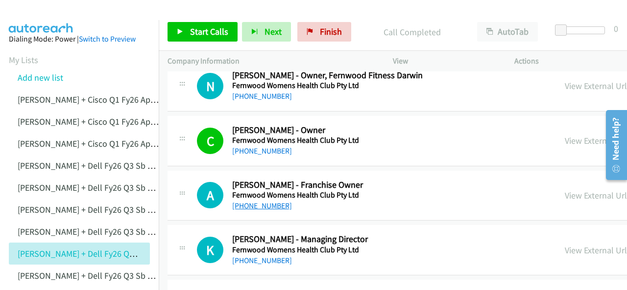
scroll to position [8081, 0]
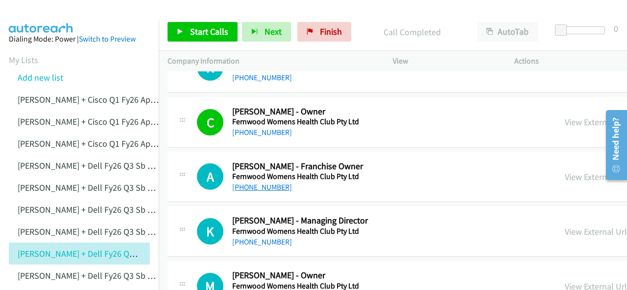
click at [250, 183] on link "[PHONE_NUMBER]" at bounding box center [262, 187] width 60 height 9
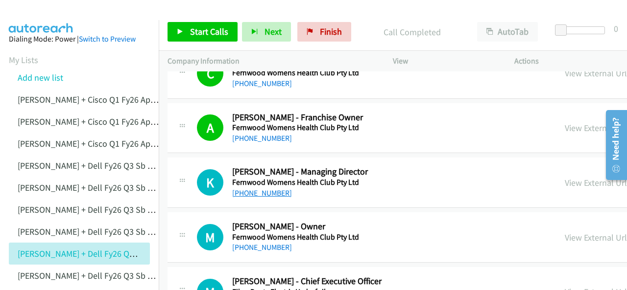
click at [255, 189] on link "[PHONE_NUMBER]" at bounding box center [262, 193] width 60 height 9
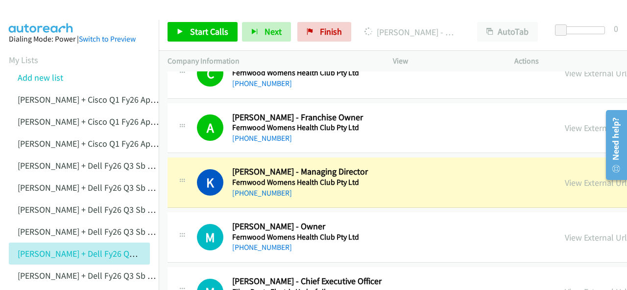
click at [49, 9] on img at bounding box center [40, 17] width 73 height 34
click at [565, 177] on link "View External Url" at bounding box center [596, 182] width 62 height 11
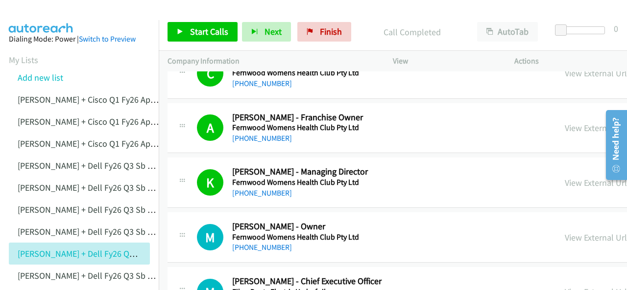
scroll to position [8179, 0]
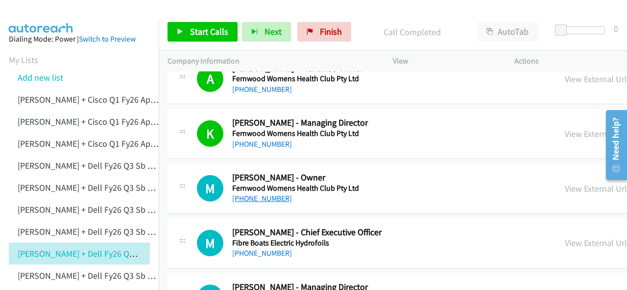
click at [252, 194] on link "[PHONE_NUMBER]" at bounding box center [262, 198] width 60 height 9
click at [45, 14] on img at bounding box center [40, 17] width 73 height 34
click at [53, 17] on img at bounding box center [40, 17] width 73 height 34
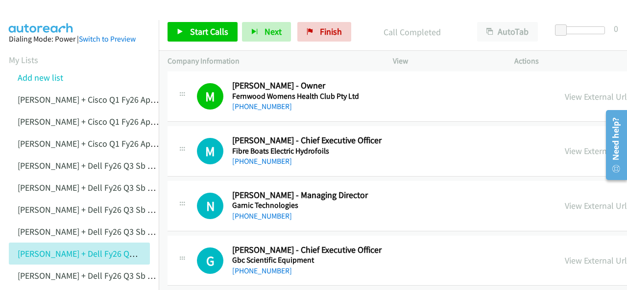
scroll to position [8277, 0]
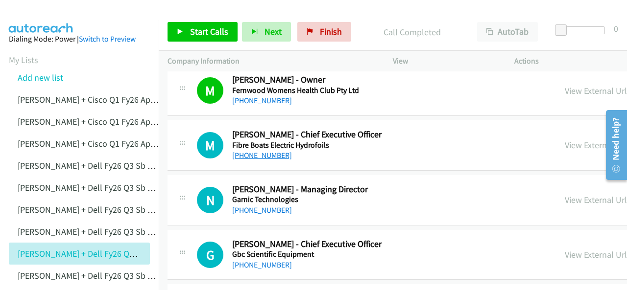
click at [251, 151] on link "[PHONE_NUMBER]" at bounding box center [262, 155] width 60 height 9
click at [48, 14] on img at bounding box center [40, 17] width 73 height 34
click at [265, 206] on link "[PHONE_NUMBER]" at bounding box center [262, 210] width 60 height 9
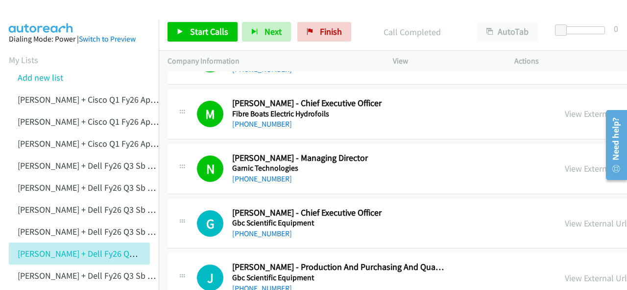
scroll to position [8326, 0]
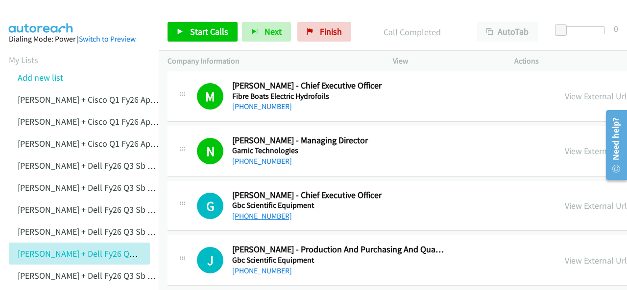
click at [249, 212] on link "[PHONE_NUMBER]" at bounding box center [262, 216] width 60 height 9
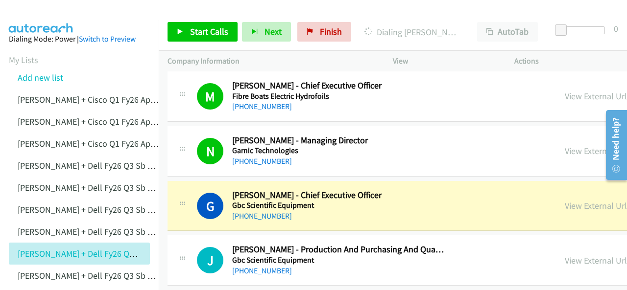
click at [48, 16] on img at bounding box center [40, 17] width 73 height 34
click at [565, 200] on link "View External Url" at bounding box center [596, 205] width 62 height 11
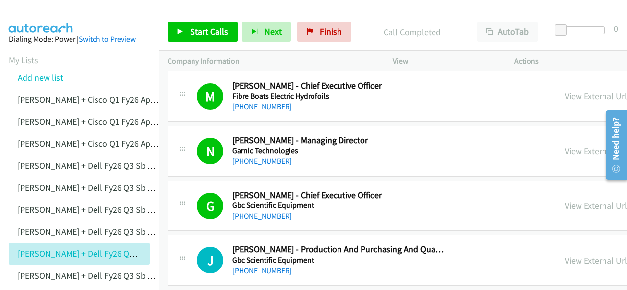
click at [20, 18] on img at bounding box center [40, 17] width 73 height 34
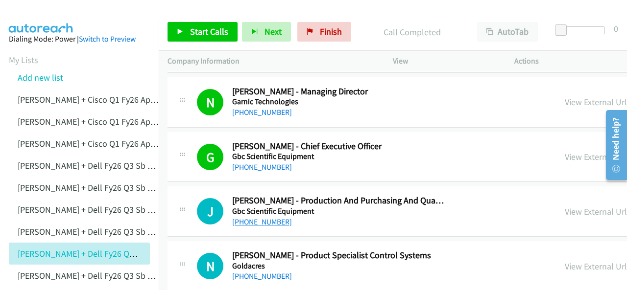
click at [271, 217] on link "[PHONE_NUMBER]" at bounding box center [262, 221] width 60 height 9
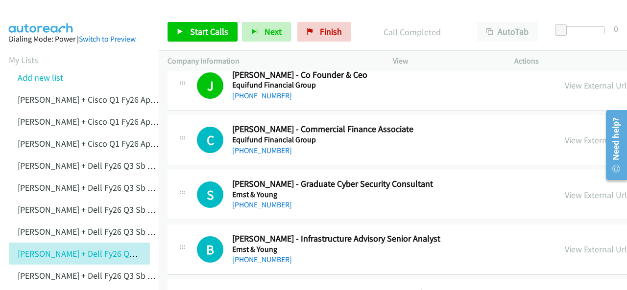
scroll to position [6612, 0]
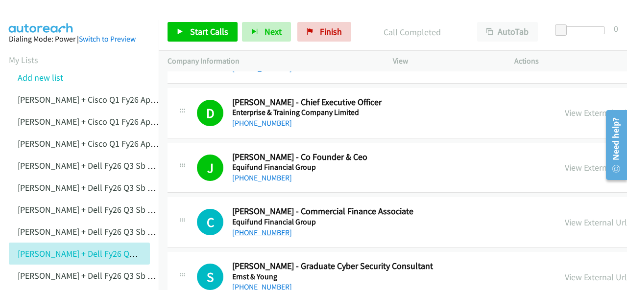
click at [252, 228] on link "[PHONE_NUMBER]" at bounding box center [262, 232] width 60 height 9
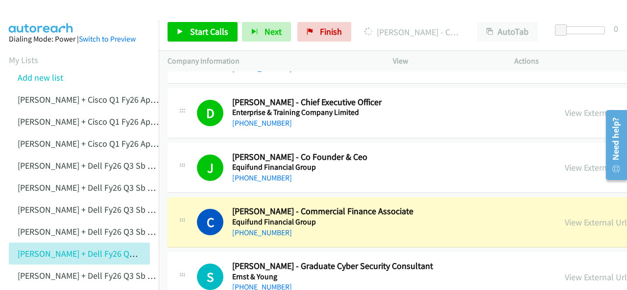
click at [58, 18] on img at bounding box center [40, 17] width 73 height 34
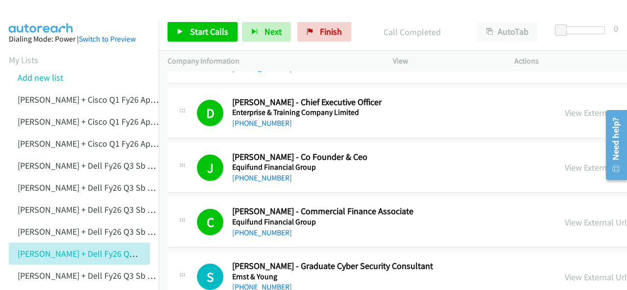
scroll to position [6661, 0]
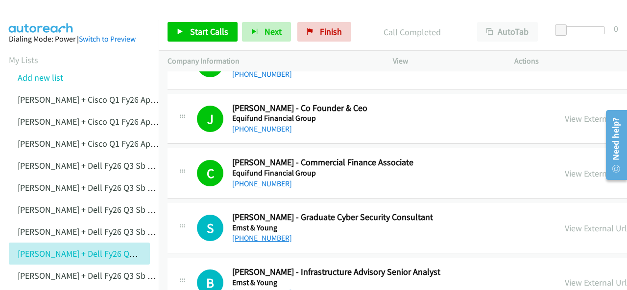
click at [245, 234] on link "[PHONE_NUMBER]" at bounding box center [262, 238] width 60 height 9
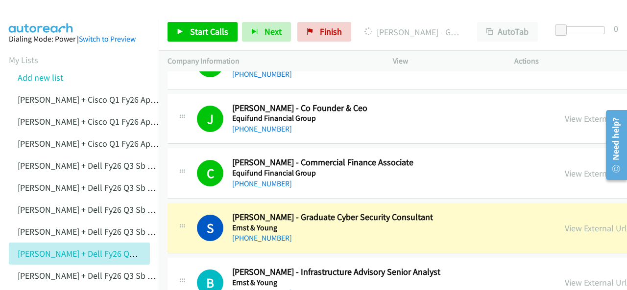
click at [64, 16] on img at bounding box center [40, 17] width 73 height 34
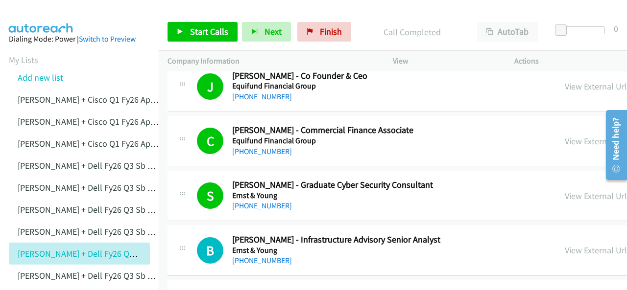
scroll to position [6710, 0]
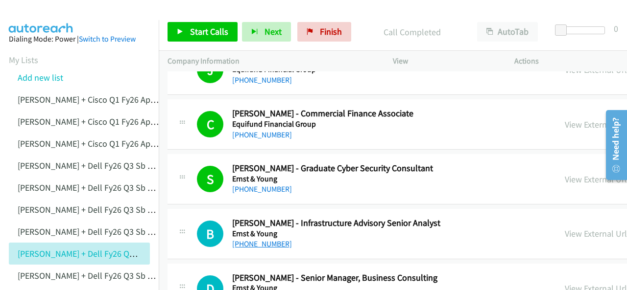
click at [264, 239] on link "[PHONE_NUMBER]" at bounding box center [262, 243] width 60 height 9
click at [42, 19] on img at bounding box center [40, 17] width 73 height 34
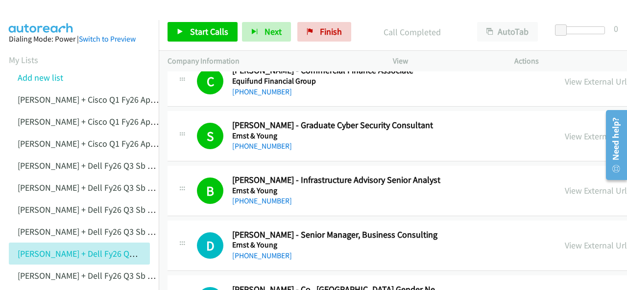
scroll to position [6759, 0]
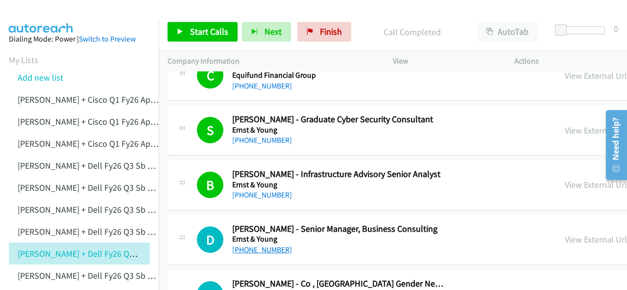
click at [263, 245] on link "[PHONE_NUMBER]" at bounding box center [262, 249] width 60 height 9
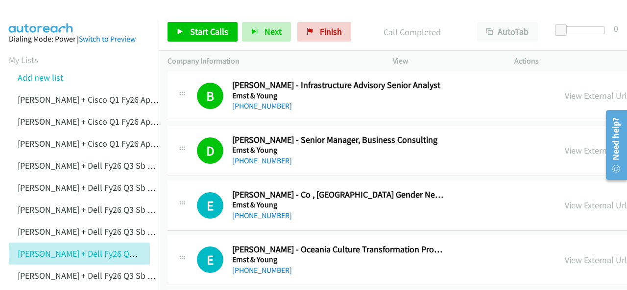
scroll to position [6857, 0]
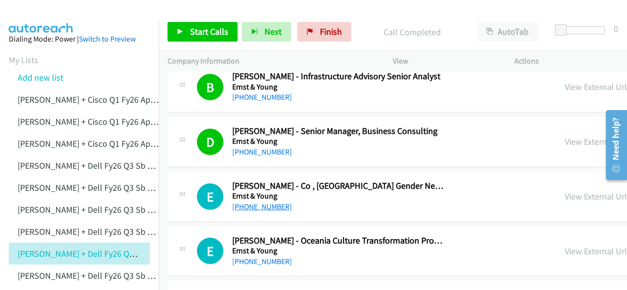
click at [254, 202] on link "[PHONE_NUMBER]" at bounding box center [262, 206] width 60 height 9
click at [40, 17] on img at bounding box center [40, 17] width 73 height 34
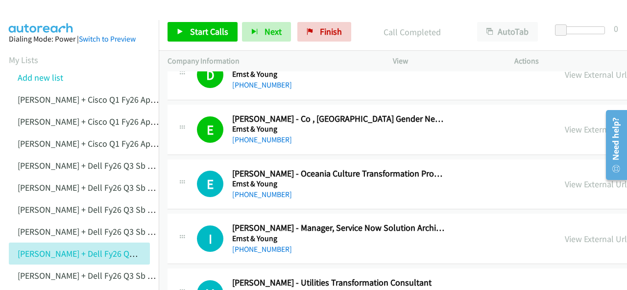
scroll to position [6906, 0]
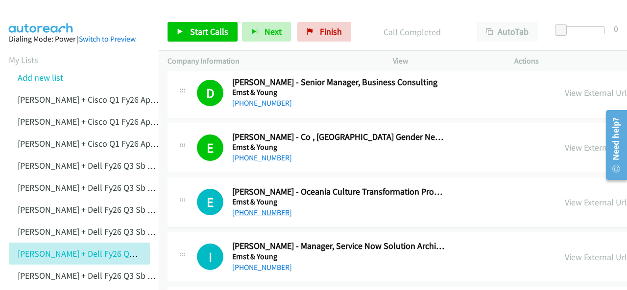
click at [255, 208] on link "[PHONE_NUMBER]" at bounding box center [262, 212] width 60 height 9
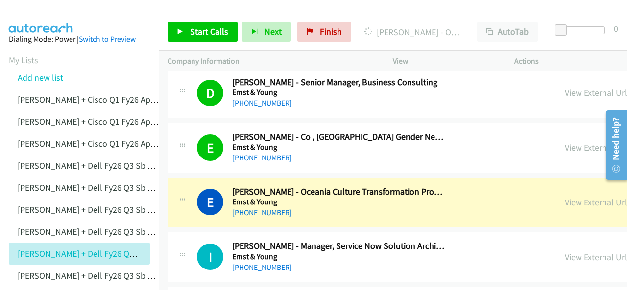
click at [47, 16] on img at bounding box center [40, 17] width 73 height 34
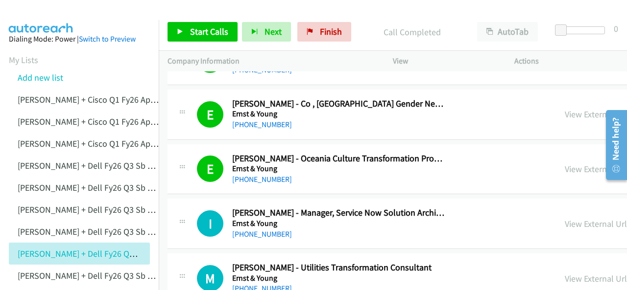
scroll to position [6955, 0]
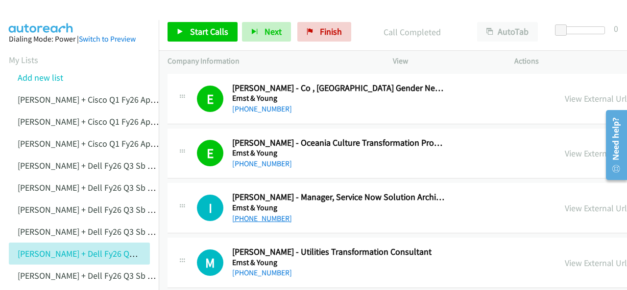
click at [264, 214] on link "[PHONE_NUMBER]" at bounding box center [262, 218] width 60 height 9
click at [37, 16] on img at bounding box center [40, 17] width 73 height 34
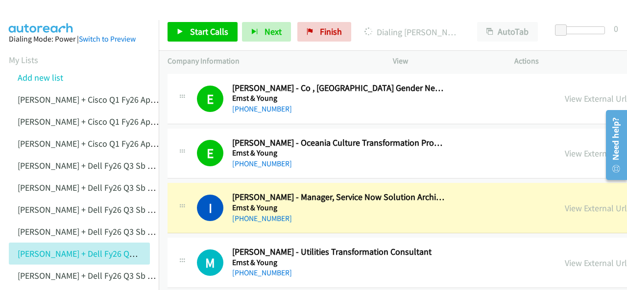
click at [57, 14] on img at bounding box center [40, 17] width 73 height 34
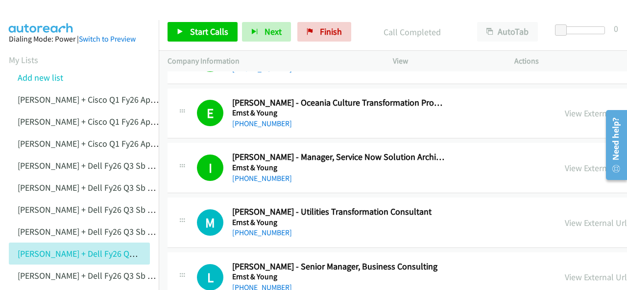
scroll to position [7053, 0]
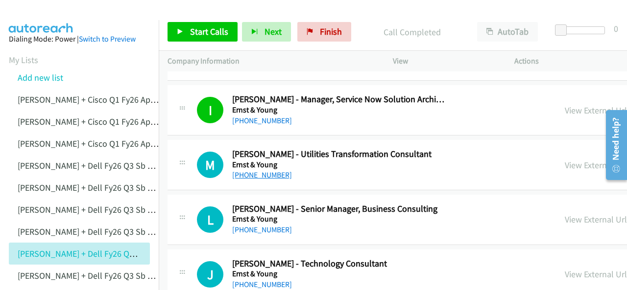
click at [263, 170] on link "[PHONE_NUMBER]" at bounding box center [262, 174] width 60 height 9
click at [43, 13] on img at bounding box center [40, 17] width 73 height 34
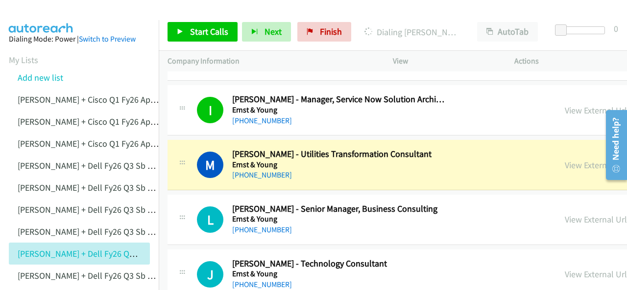
click at [37, 10] on img at bounding box center [40, 17] width 73 height 34
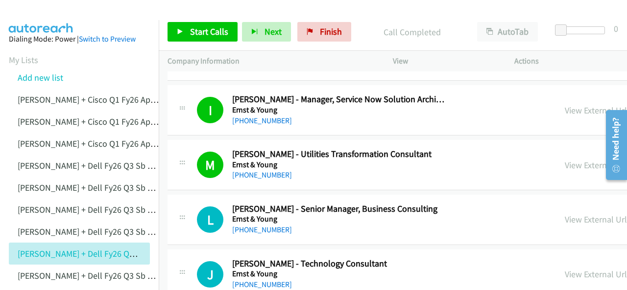
scroll to position [7102, 0]
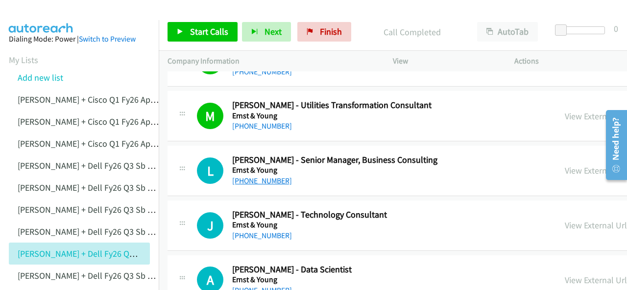
click at [256, 176] on link "[PHONE_NUMBER]" at bounding box center [262, 180] width 60 height 9
click at [67, 15] on img at bounding box center [40, 17] width 73 height 34
